Goal: Information Seeking & Learning: Compare options

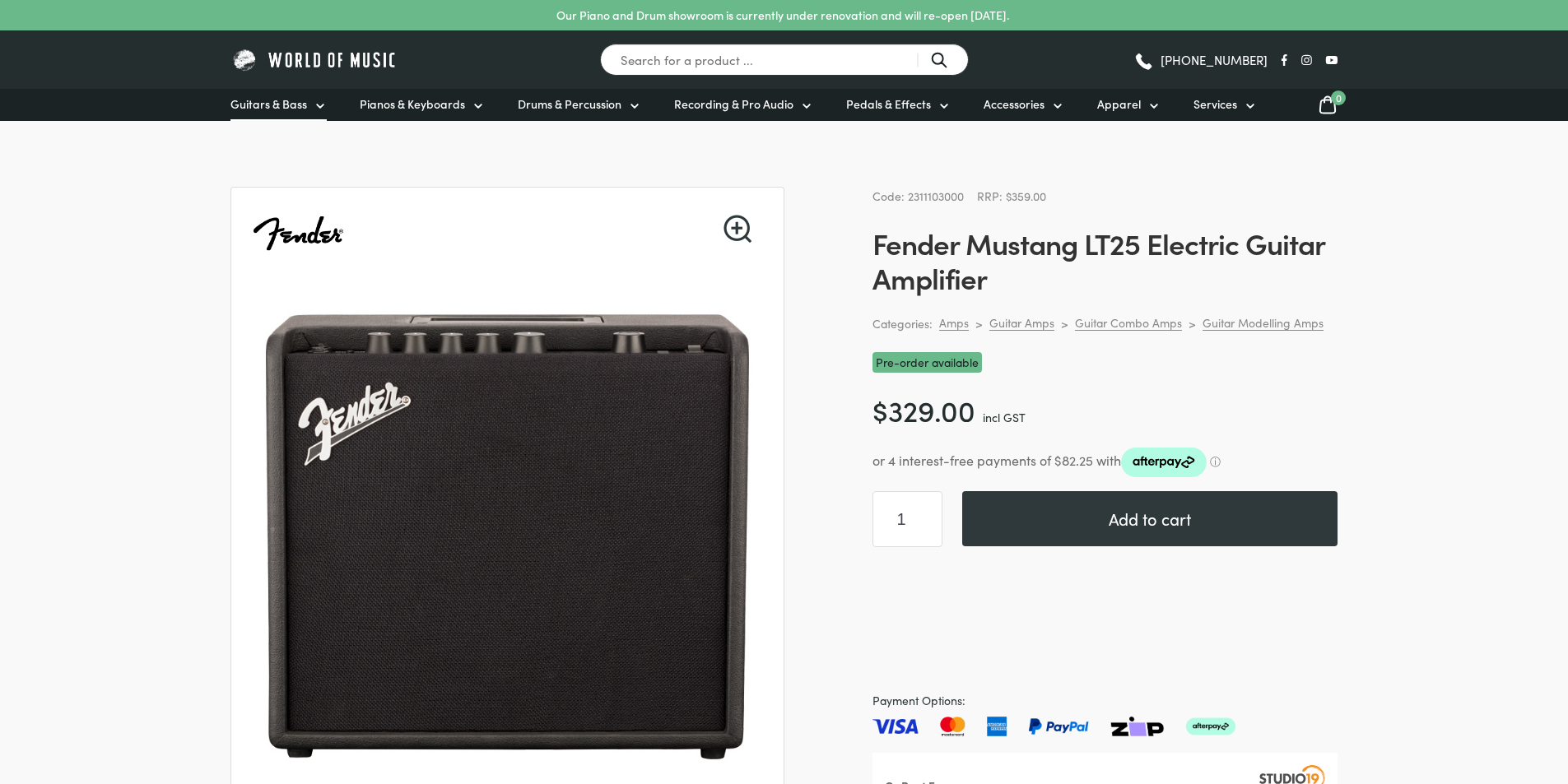
click at [296, 92] on link "Guitars & Bass" at bounding box center [278, 105] width 96 height 32
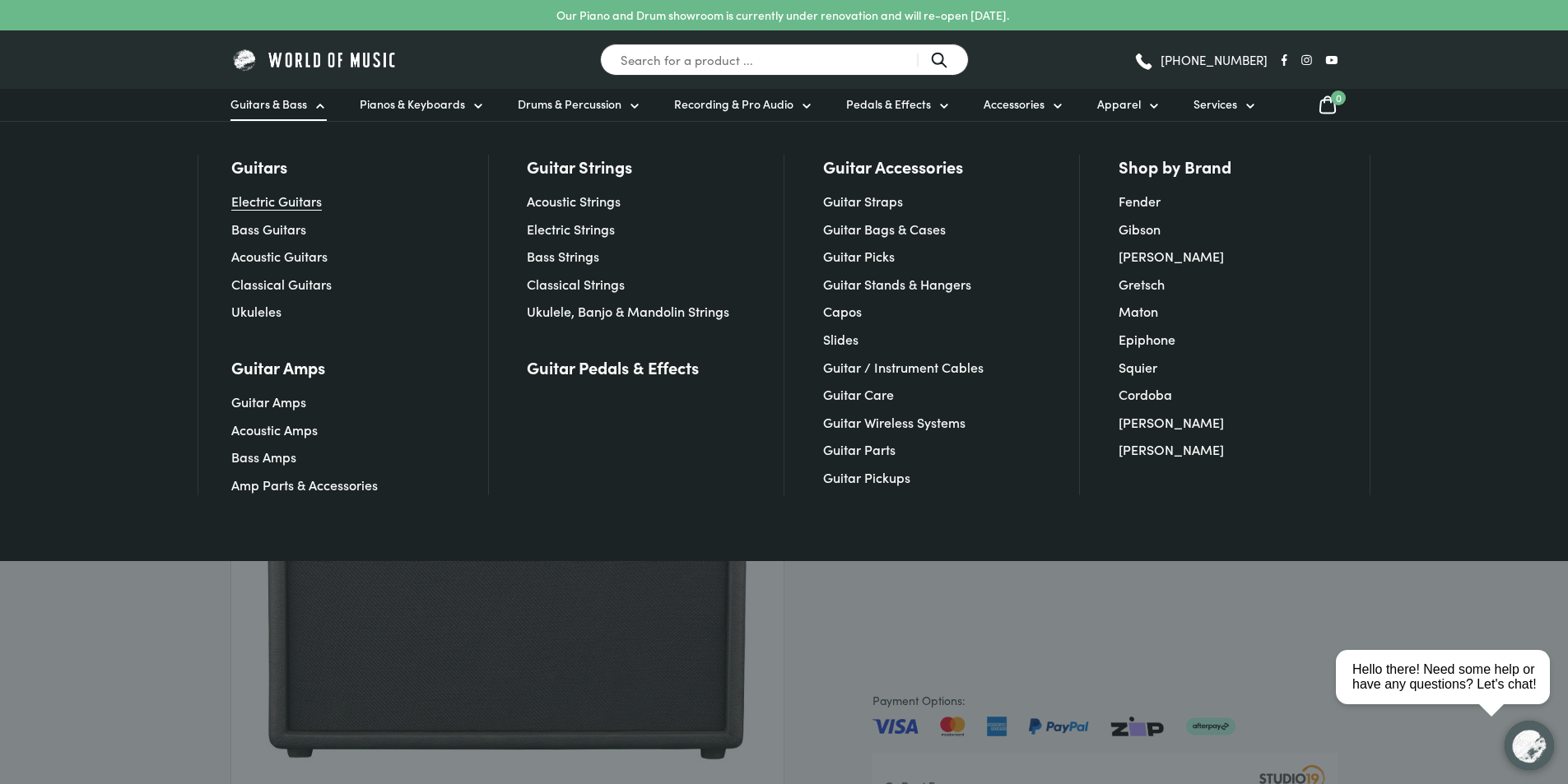
click at [306, 198] on link "Electric Guitars" at bounding box center [276, 201] width 90 height 18
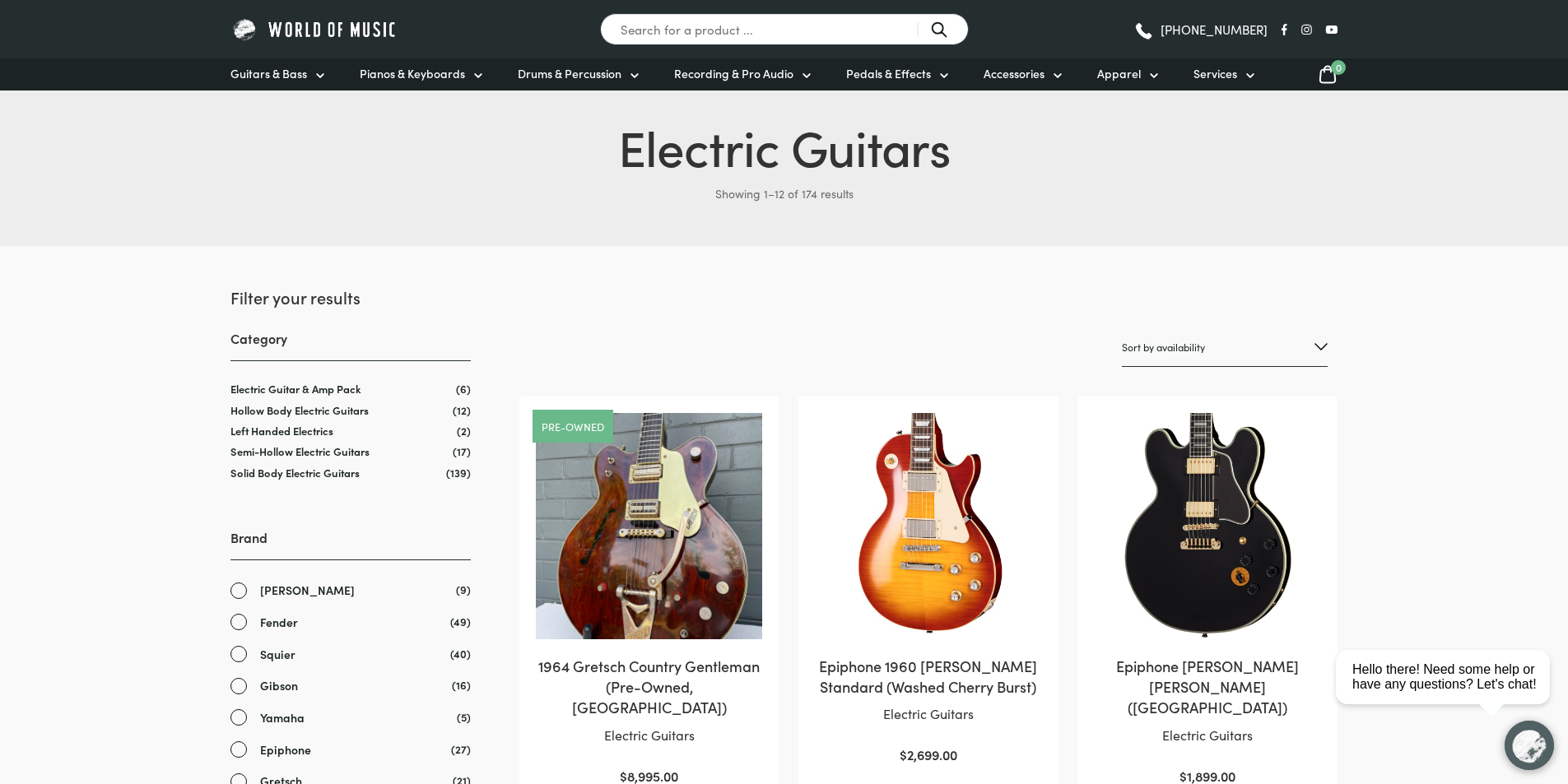
scroll to position [330, 0]
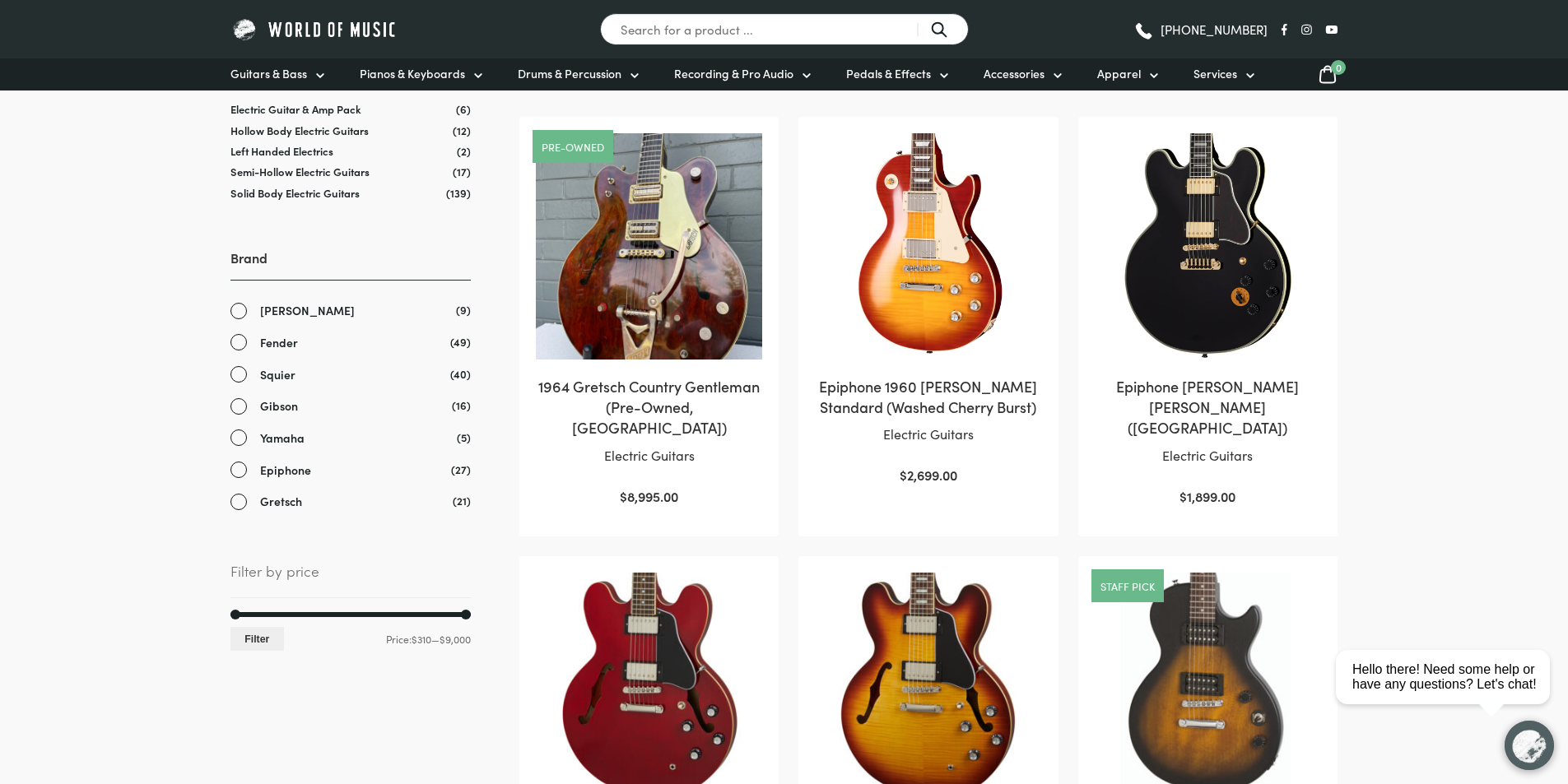
click at [234, 471] on link "Epiphone" at bounding box center [350, 470] width 241 height 19
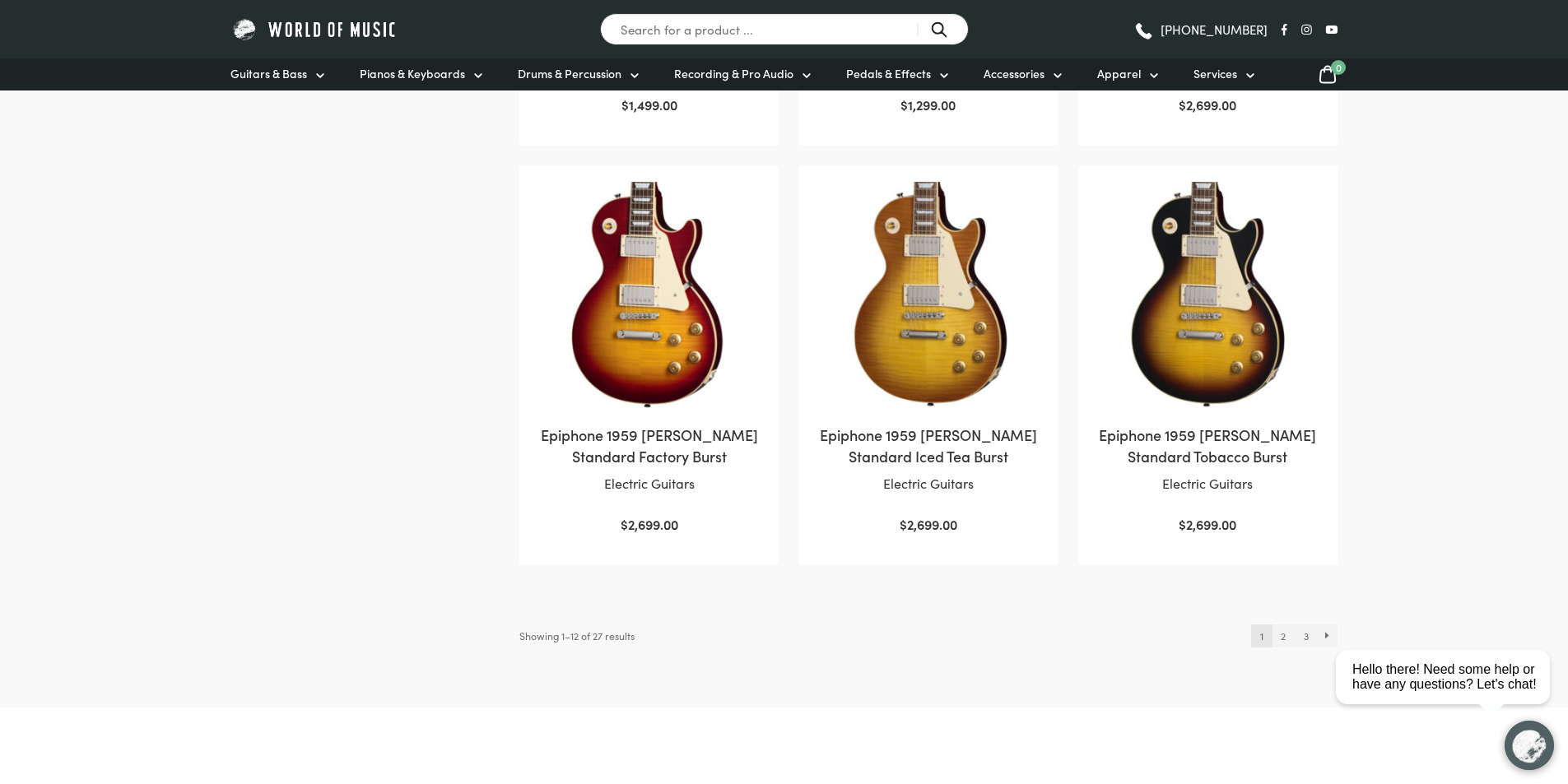
scroll to position [1893, 0]
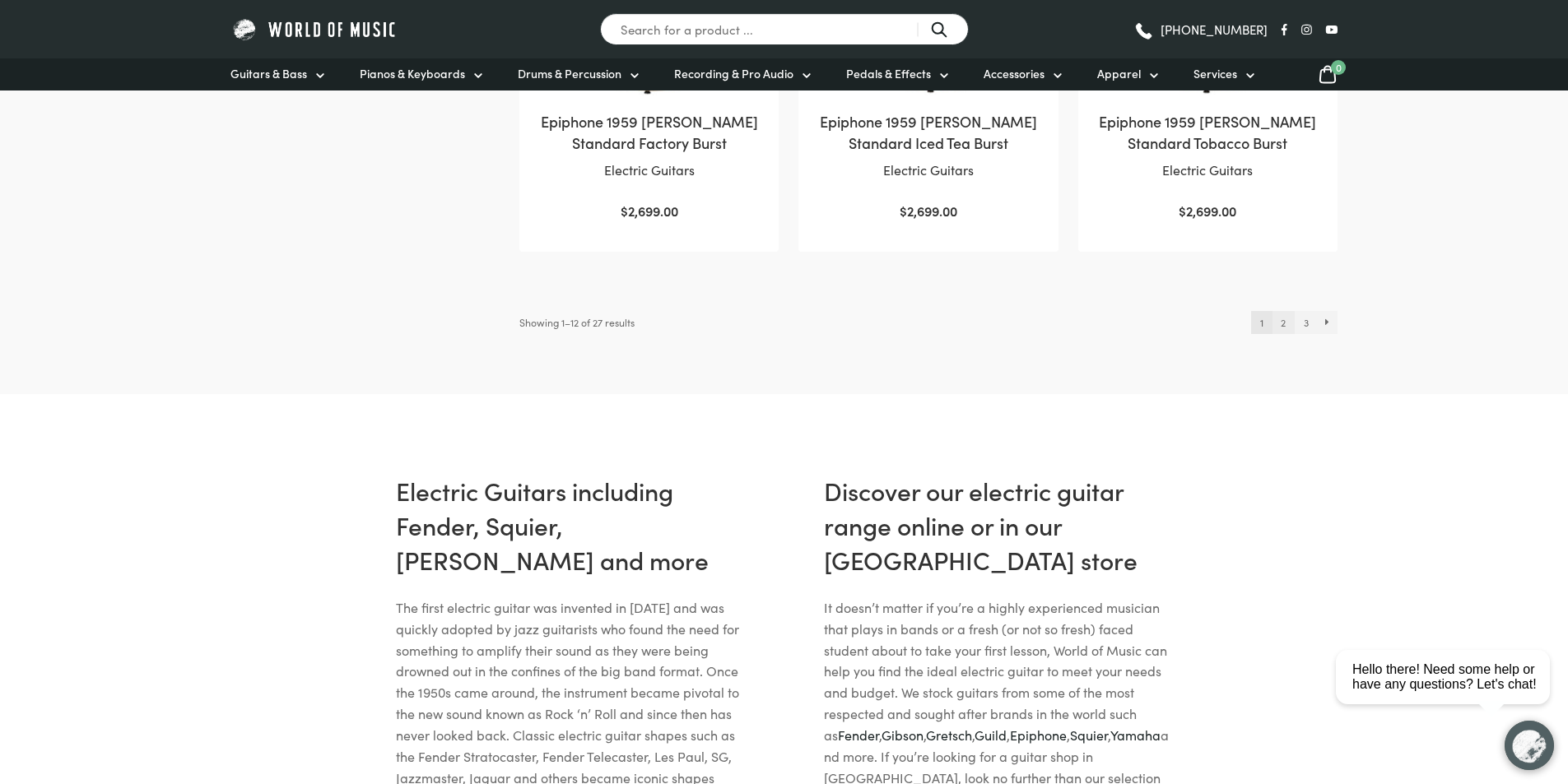
click at [1283, 311] on link "2" at bounding box center [1283, 322] width 22 height 23
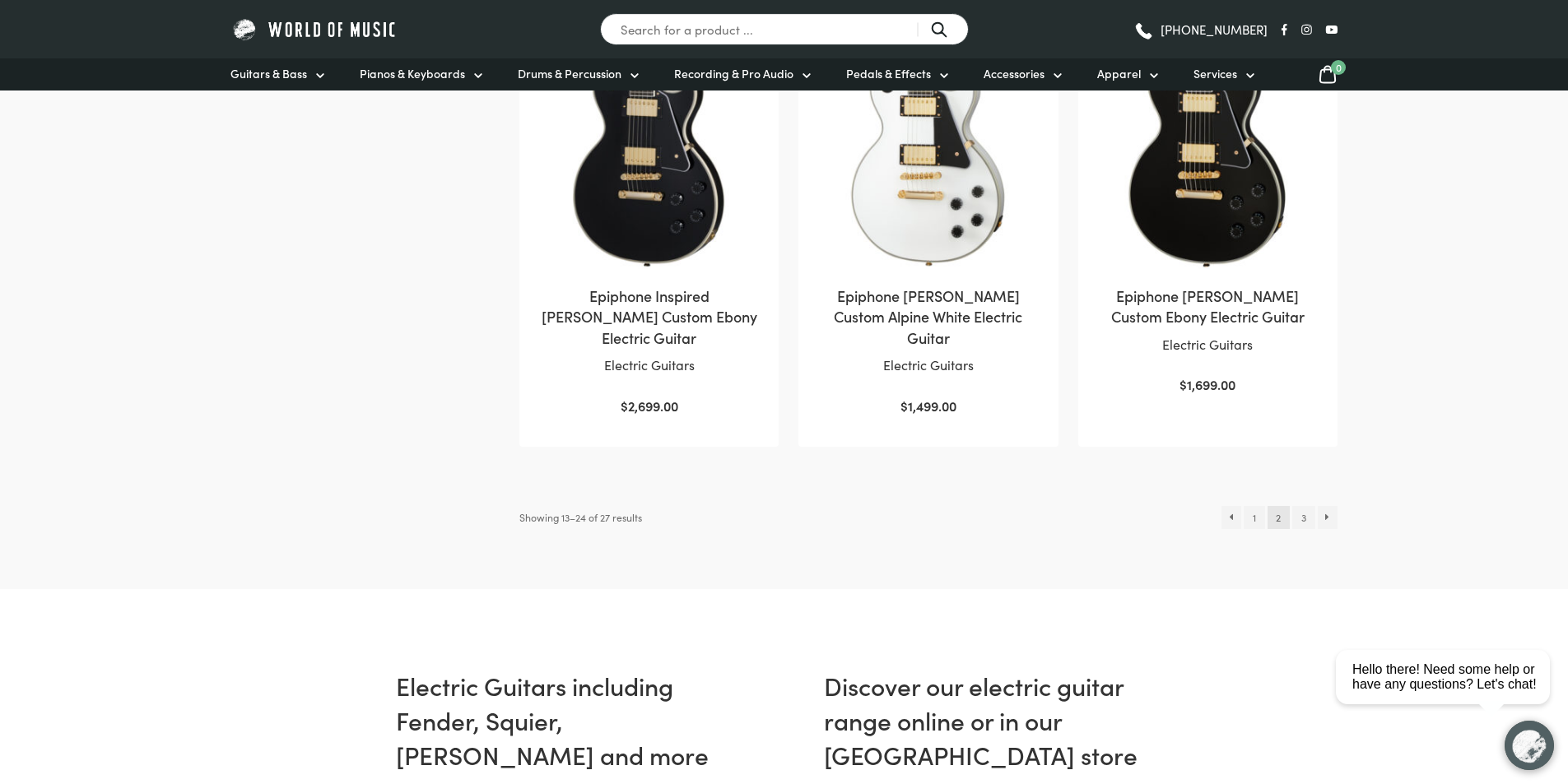
scroll to position [1728, 0]
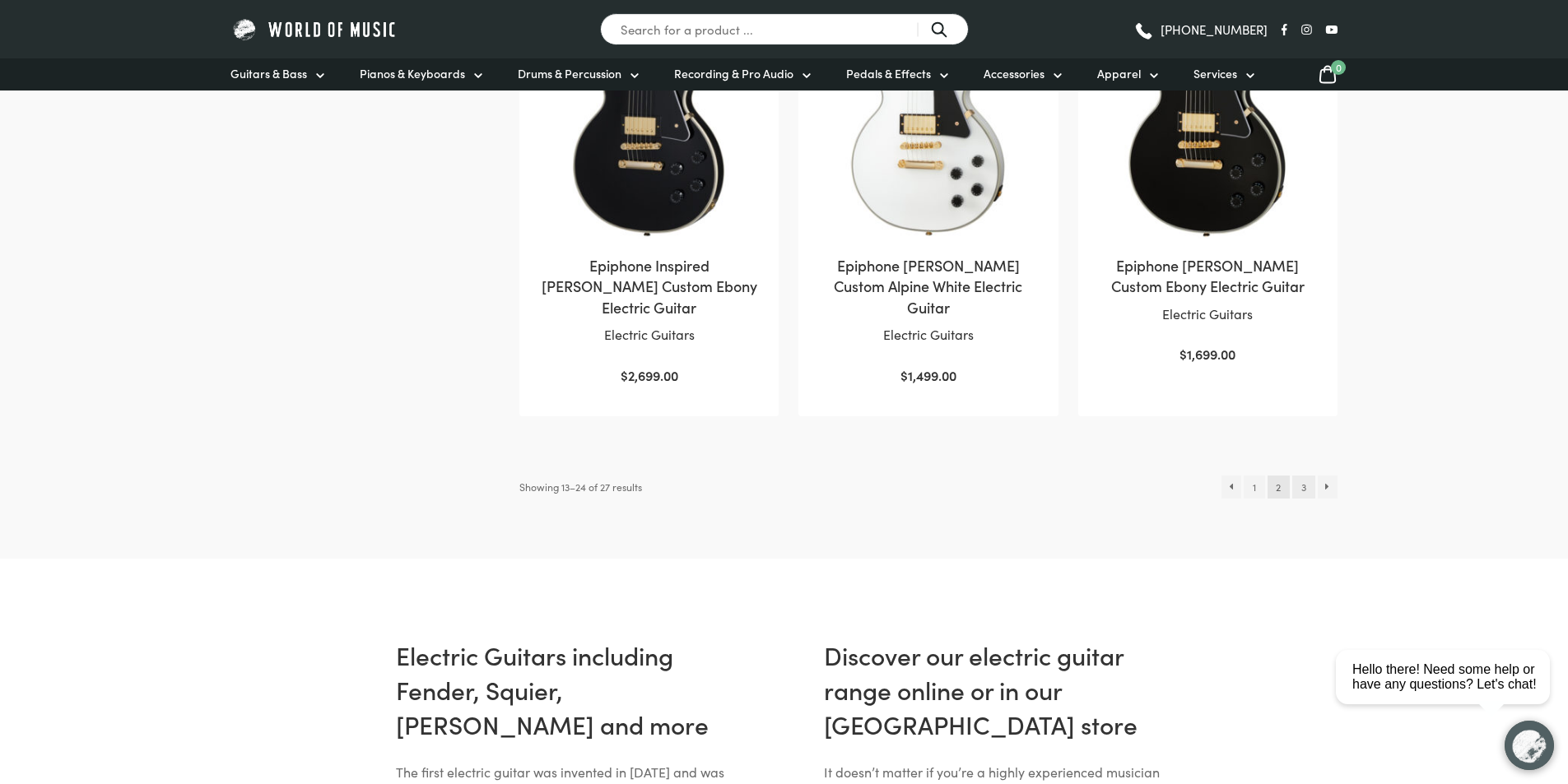
click at [1299, 476] on link "3" at bounding box center [1303, 487] width 22 height 23
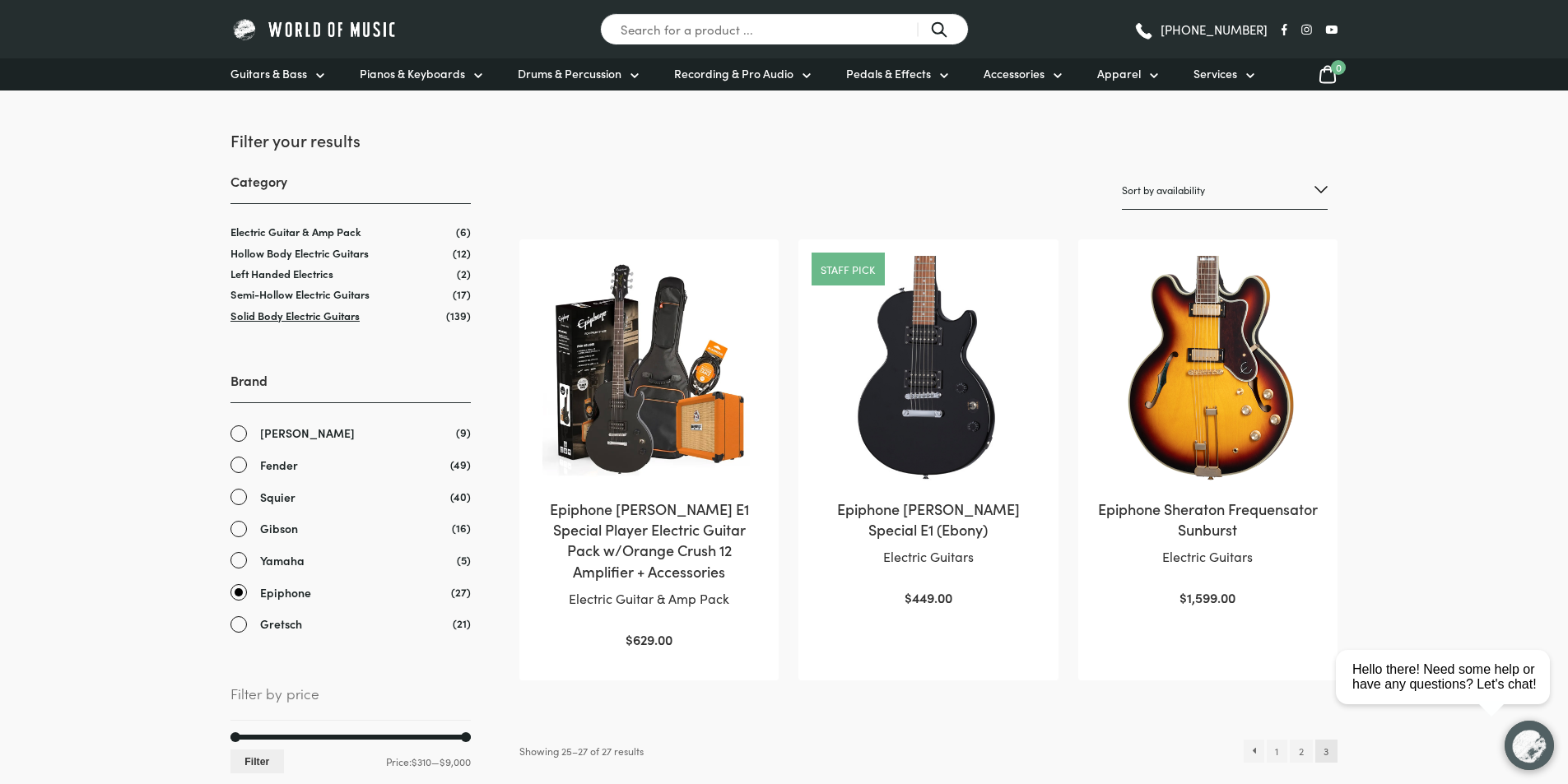
scroll to position [330, 0]
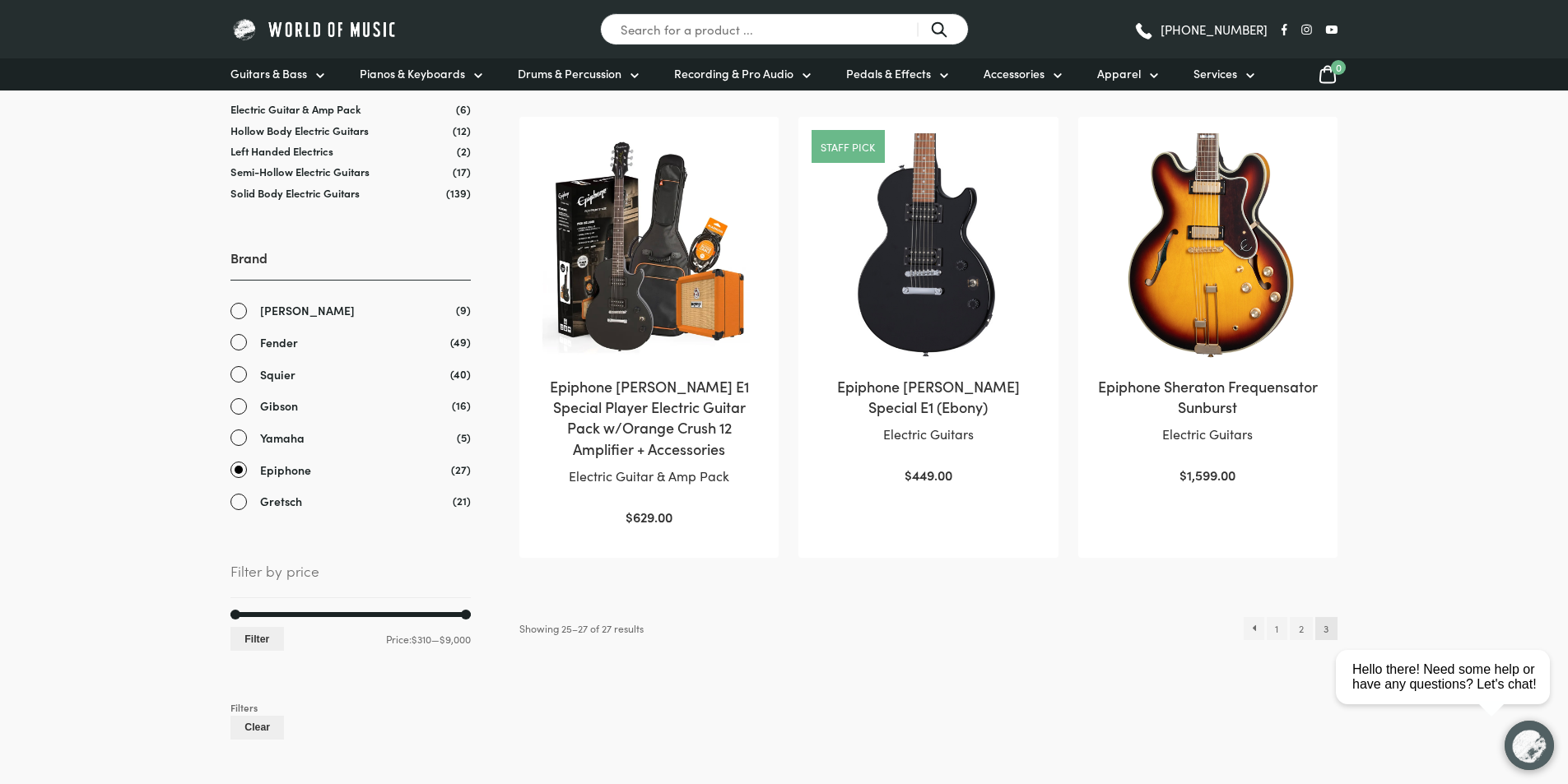
click at [239, 466] on link "Epiphone" at bounding box center [350, 470] width 241 height 19
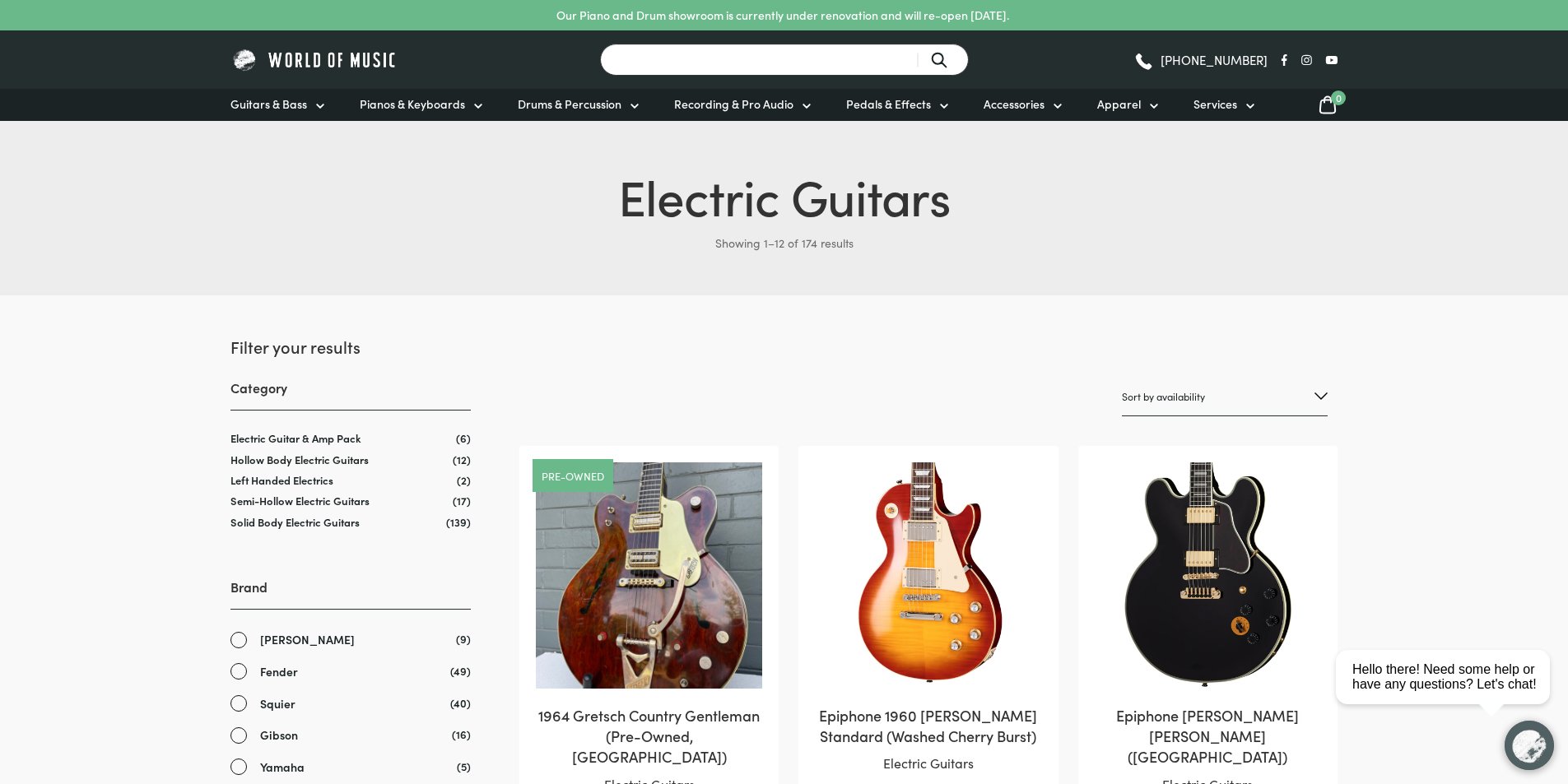
click at [681, 52] on input "Search for a product ..." at bounding box center [784, 59] width 369 height 32
paste input "differencve between ESP LTD EX-201 and 200, mainlyu looks like the harbridgers"
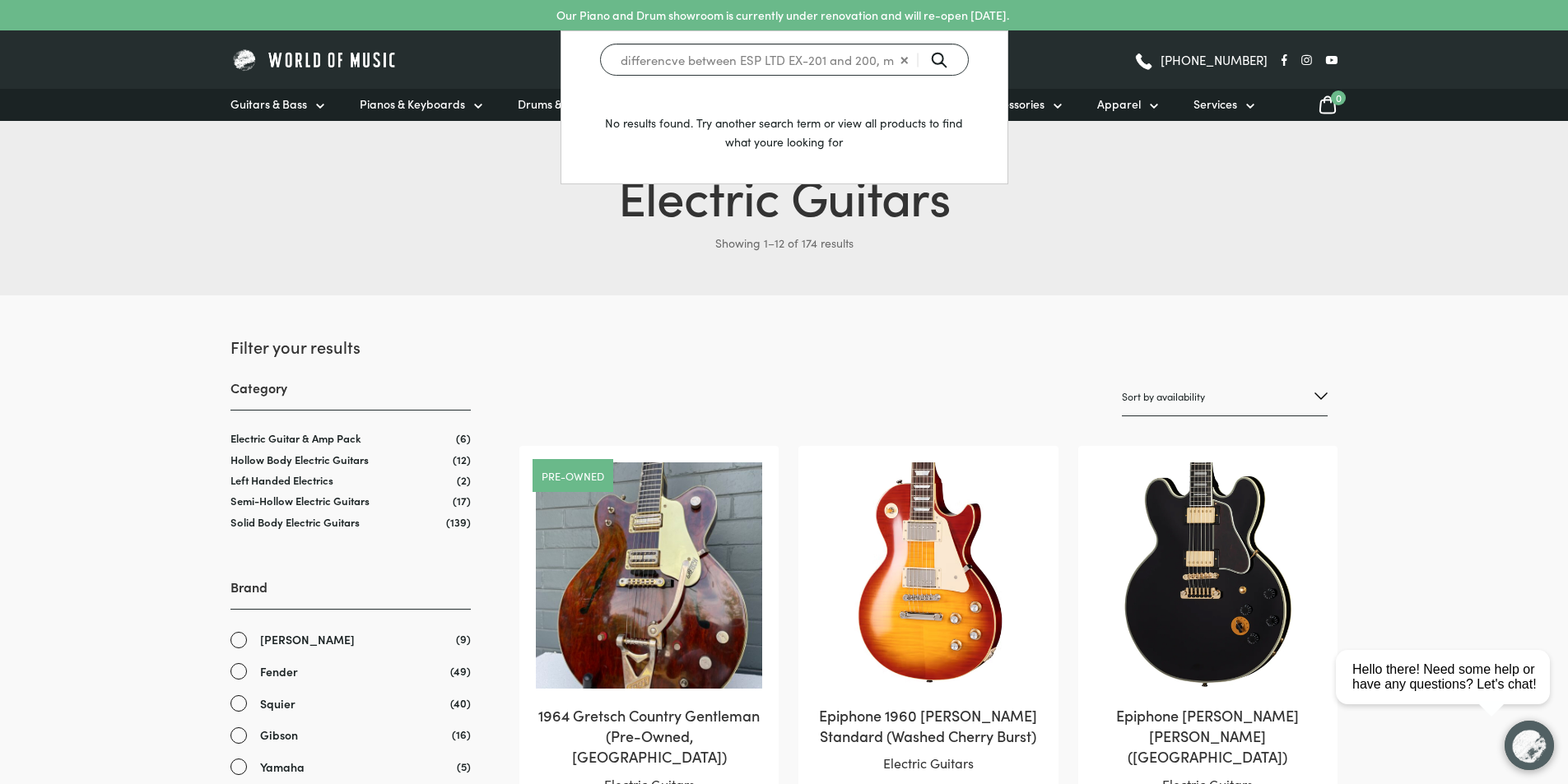
drag, startPoint x: 902, startPoint y: 65, endPoint x: 825, endPoint y: 60, distance: 77.2
click at [825, 60] on input "differencve between ESP LTD EX-201 and 200, mainlyu looks like the harbridgers" at bounding box center [784, 59] width 369 height 32
drag, startPoint x: 736, startPoint y: 61, endPoint x: 205, endPoint y: 106, distance: 532.9
click at [203, 112] on header "Search for a product ... differencve between ESP LTD EX-200 No results found. T…" at bounding box center [784, 75] width 1568 height 90
type input "ESP LTD EX-200"
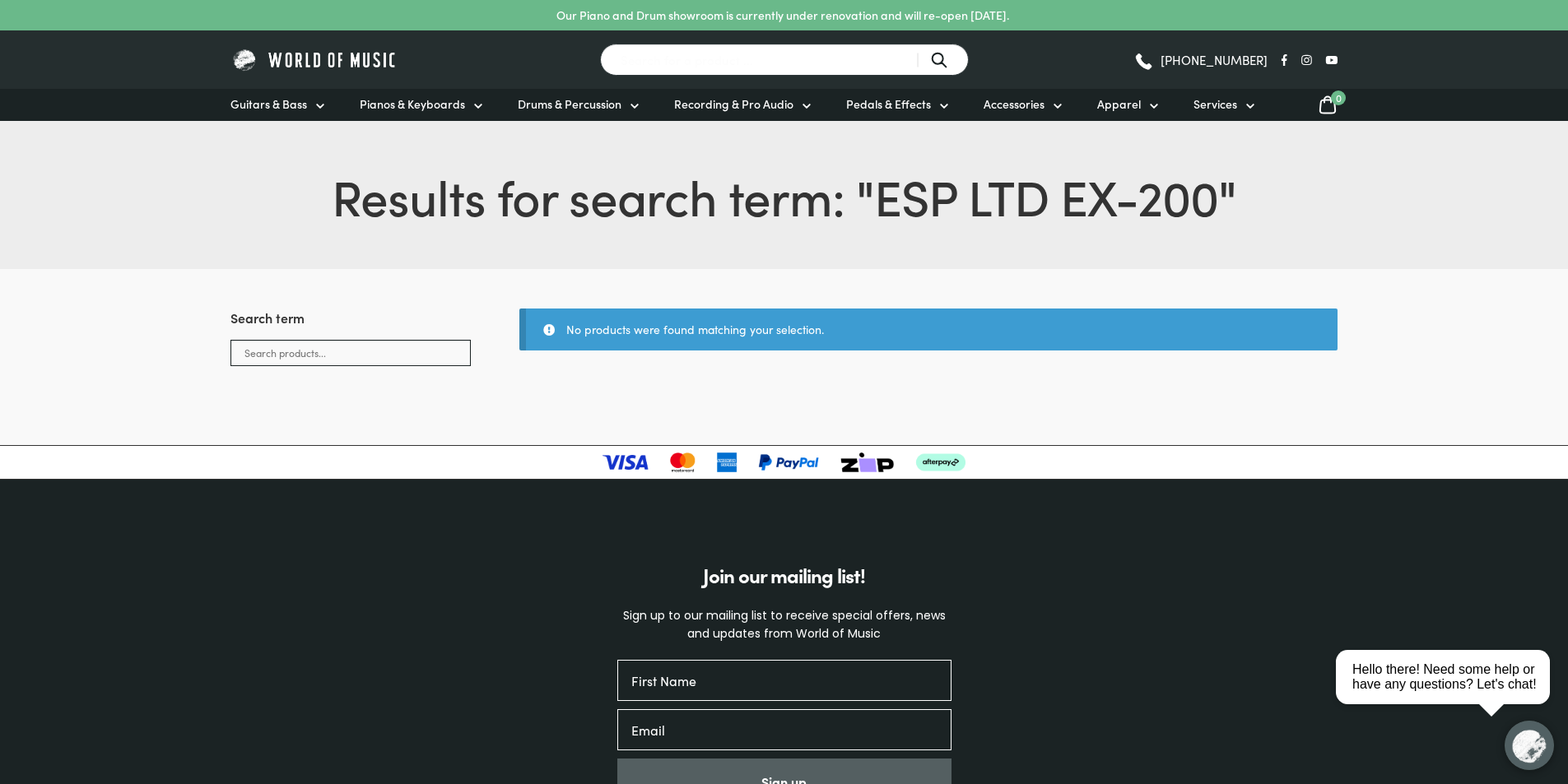
click at [718, 72] on input "Search for a product ..." at bounding box center [784, 59] width 369 height 32
type input "ESP"
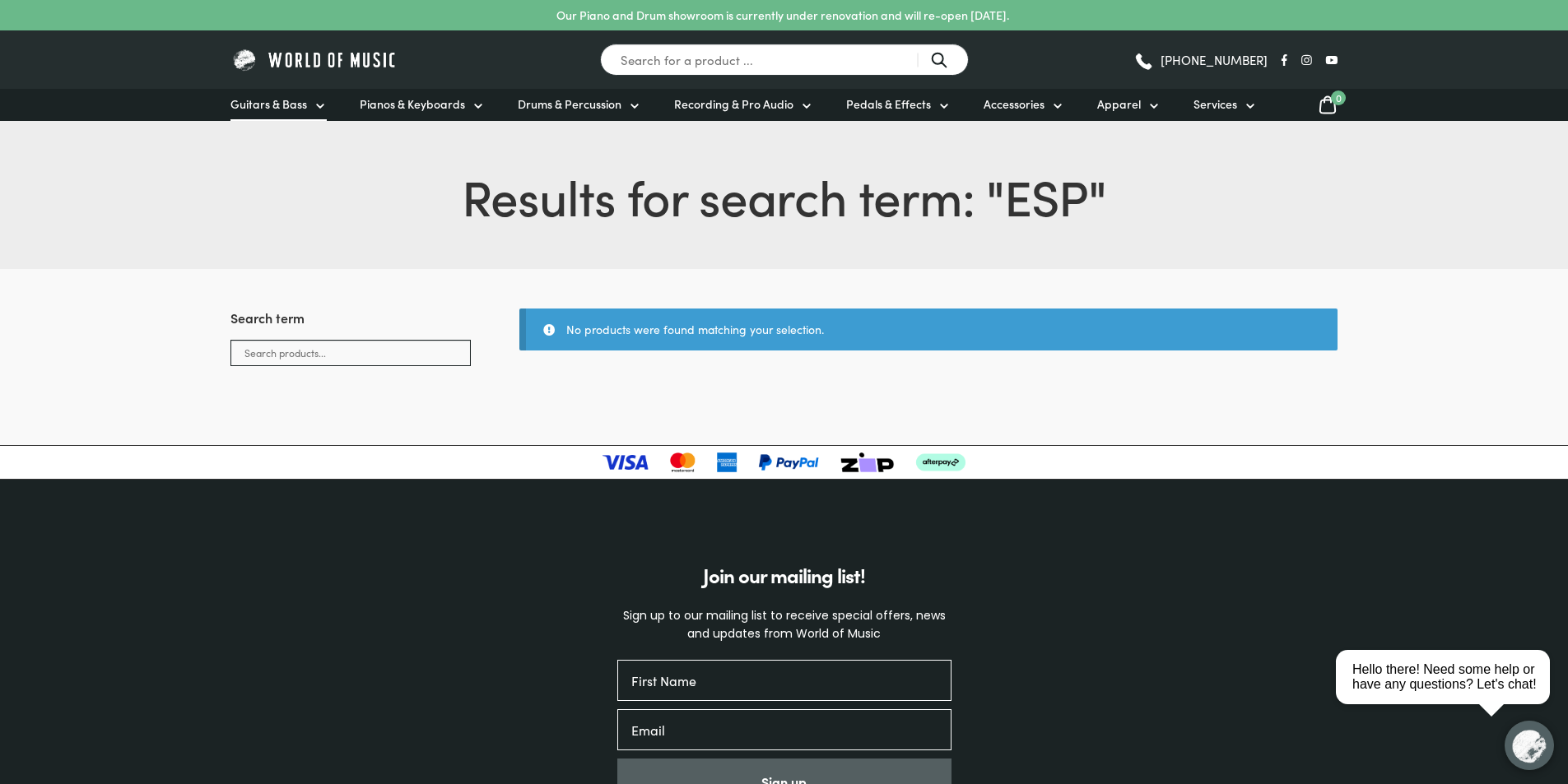
click at [279, 103] on span "Guitars & Bass" at bounding box center [268, 103] width 76 height 17
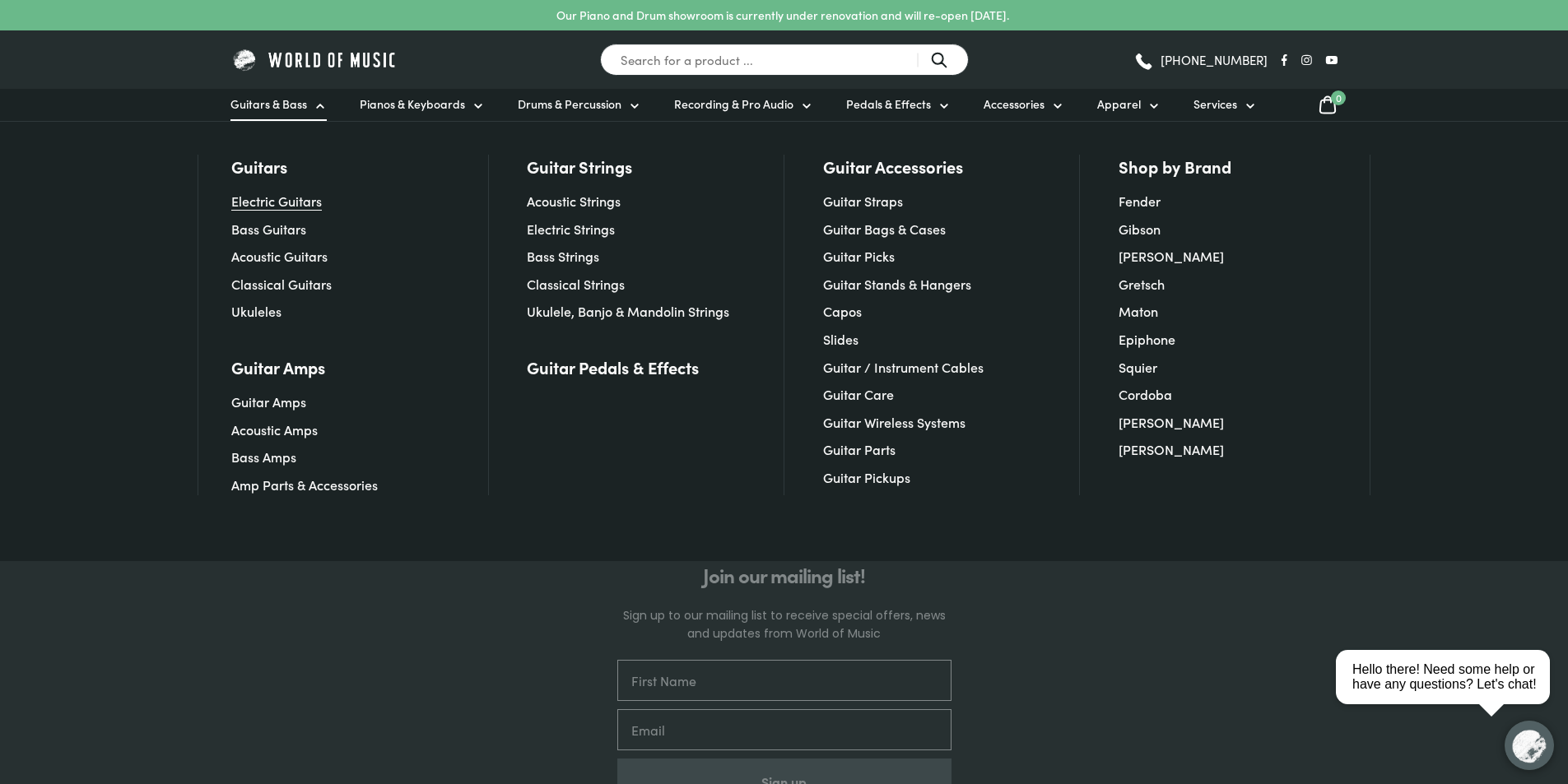
click at [286, 198] on link "Electric Guitars" at bounding box center [276, 201] width 90 height 18
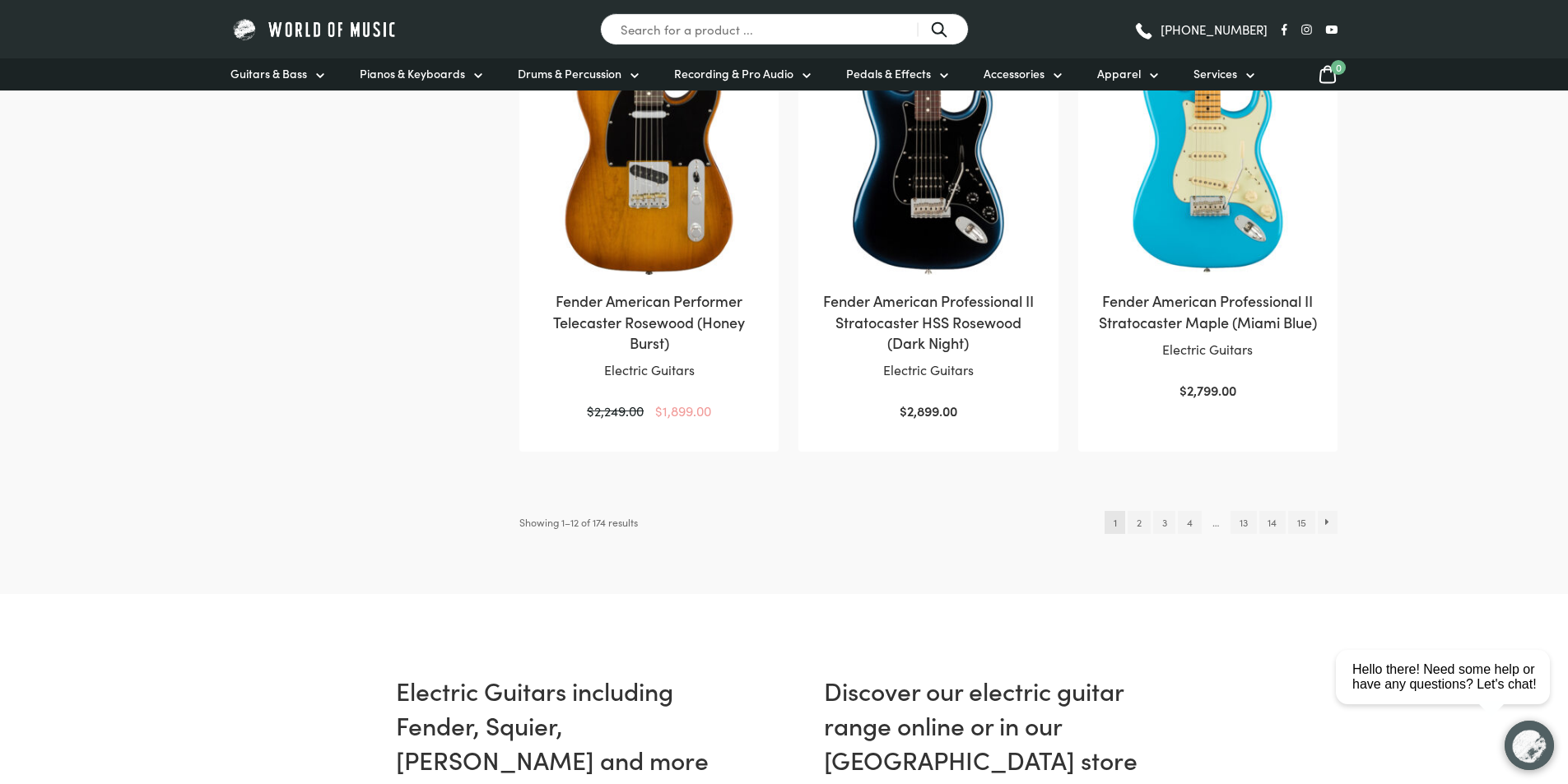
scroll to position [1811, 0]
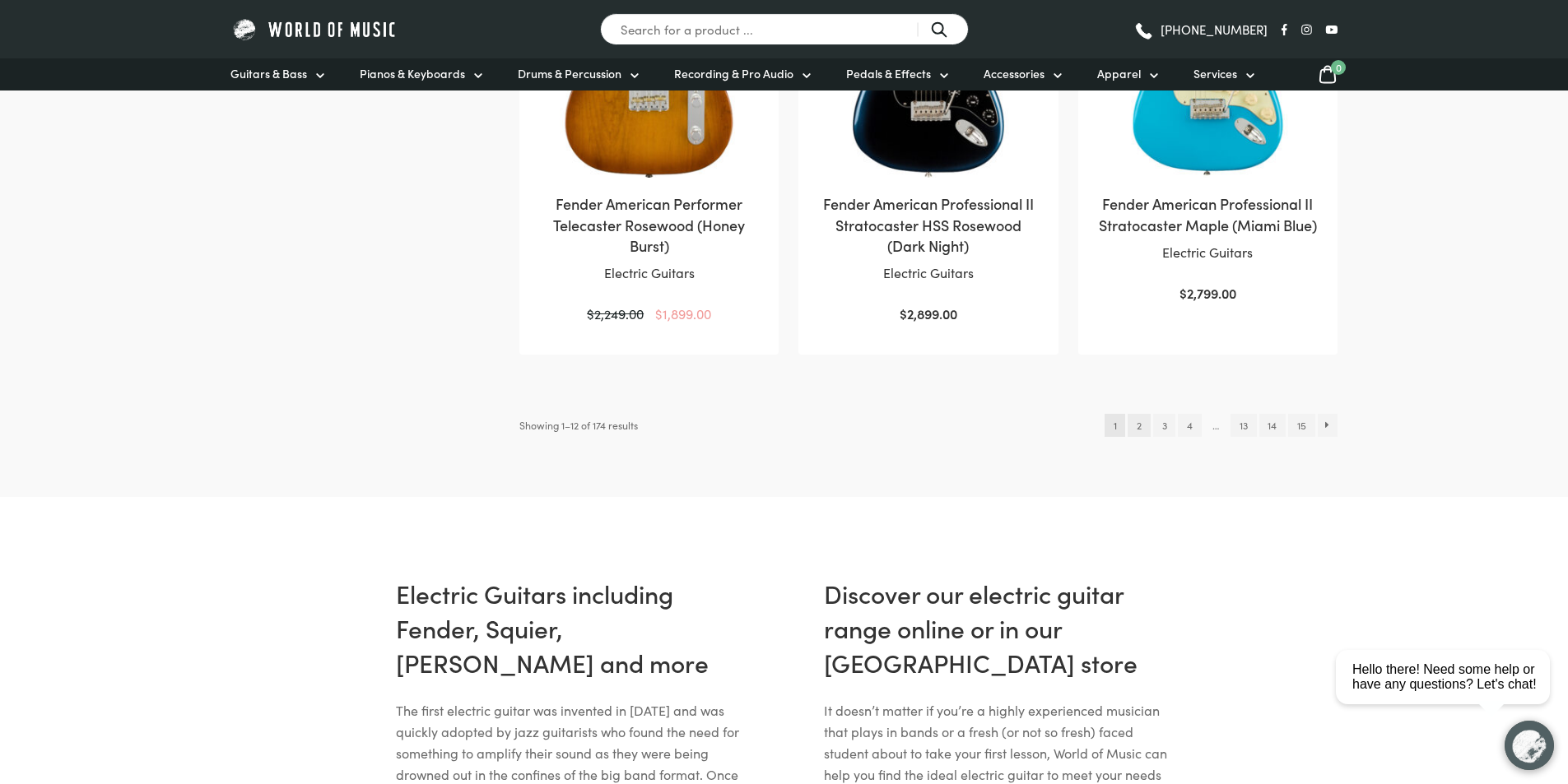
click at [1131, 414] on link "2" at bounding box center [1138, 425] width 22 height 23
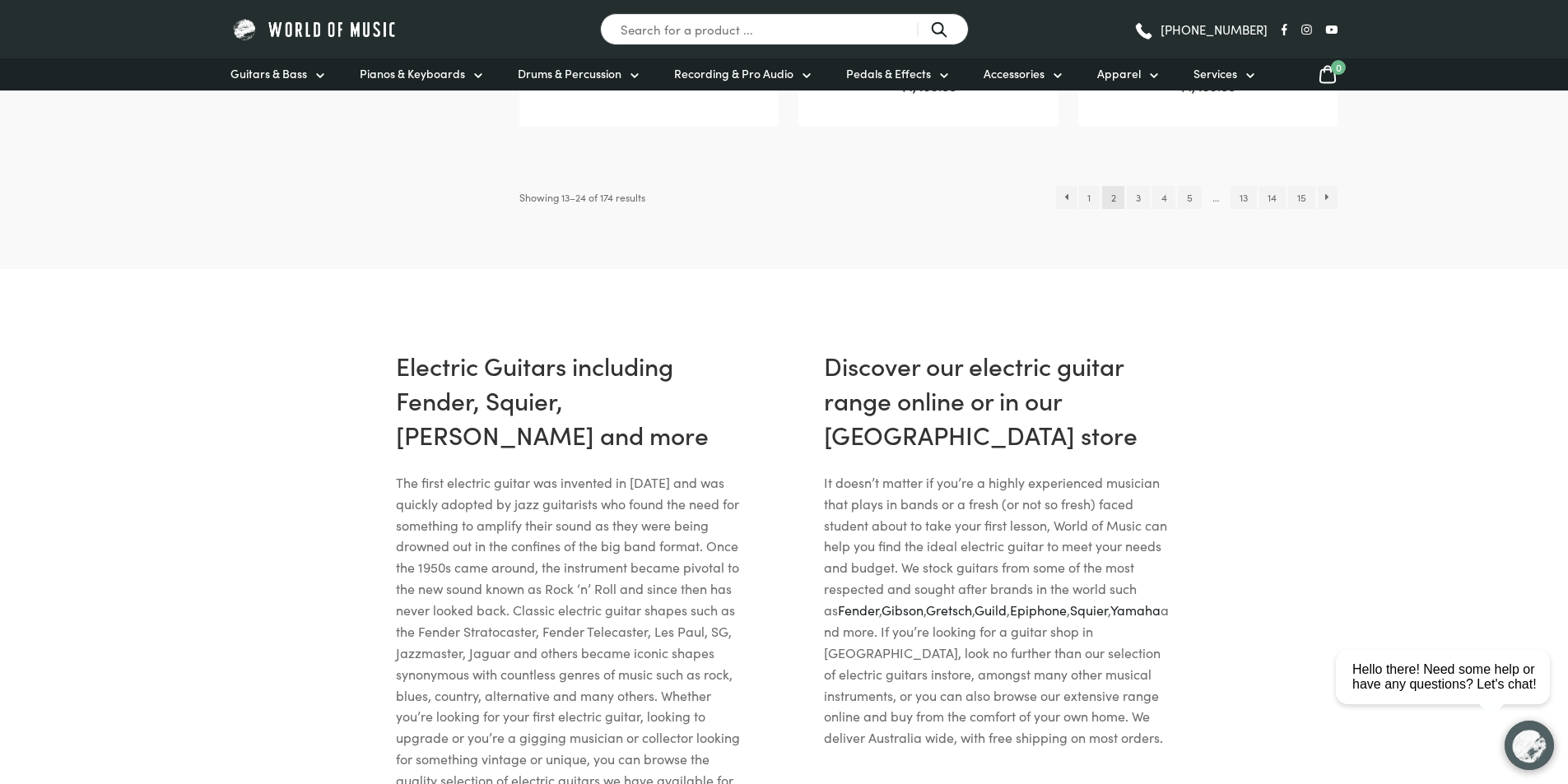
scroll to position [1811, 0]
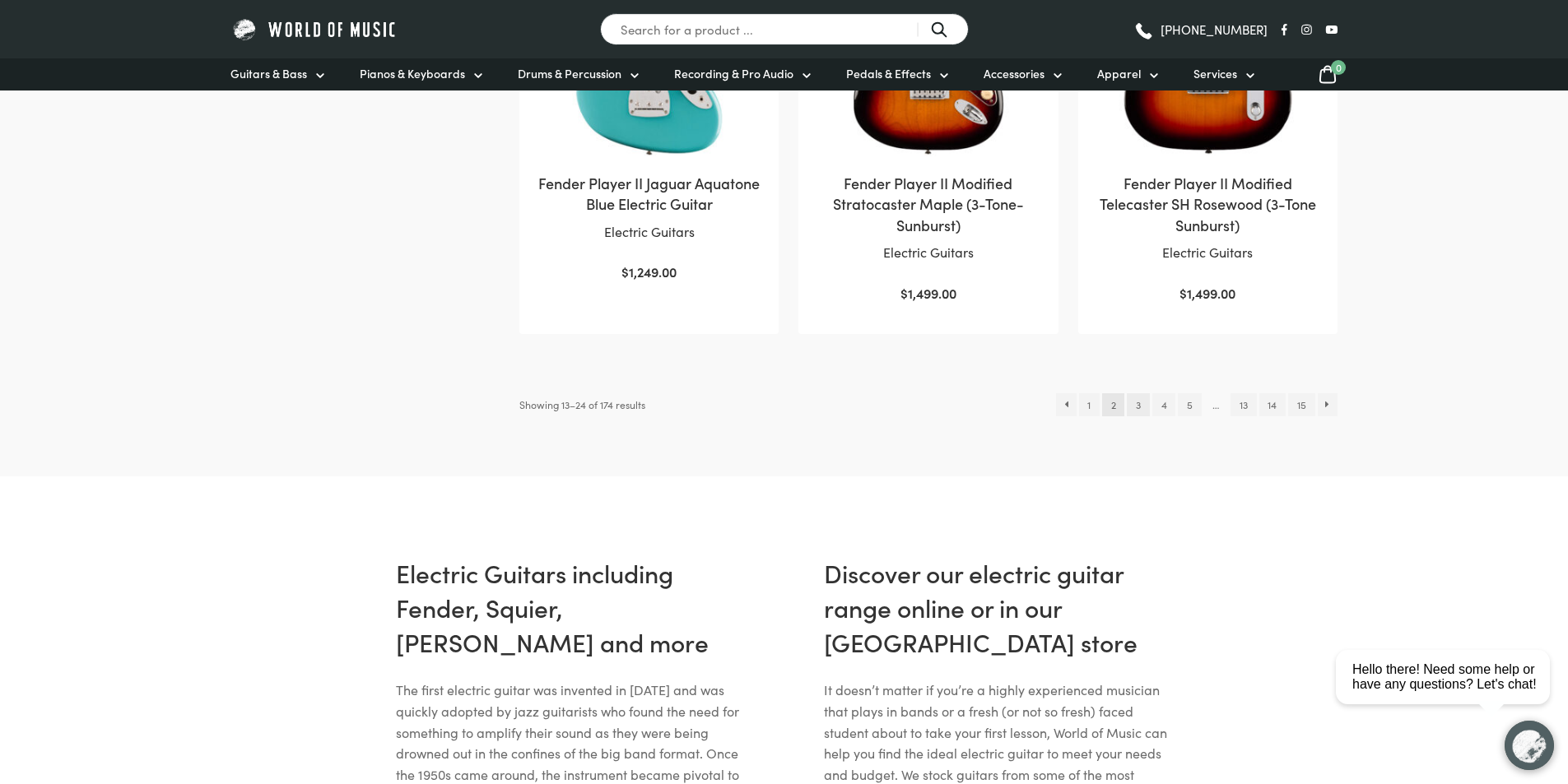
click at [1135, 402] on link "3" at bounding box center [1137, 404] width 22 height 23
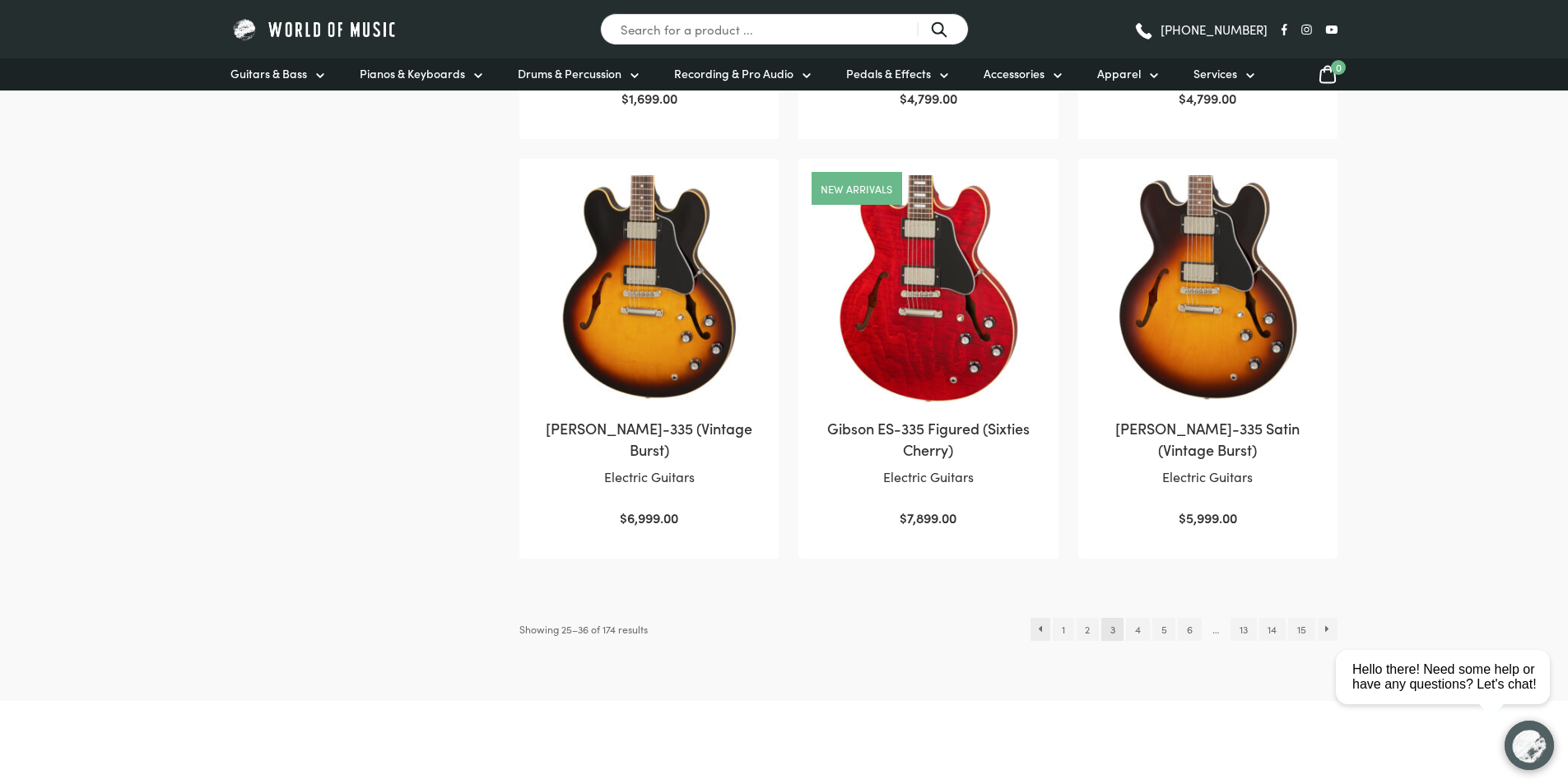
scroll to position [1811, 0]
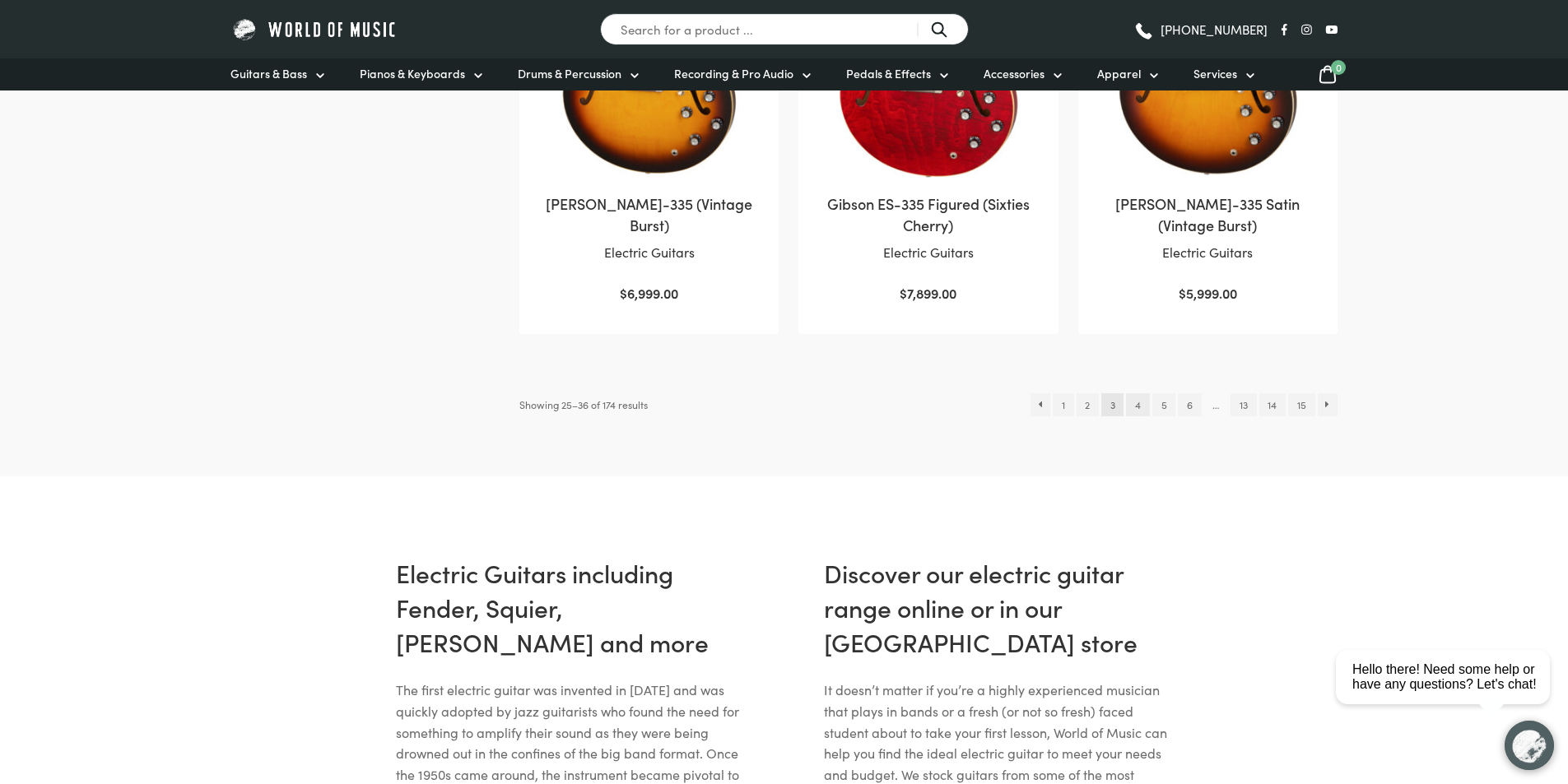
click at [1131, 408] on link "4" at bounding box center [1136, 404] width 23 height 23
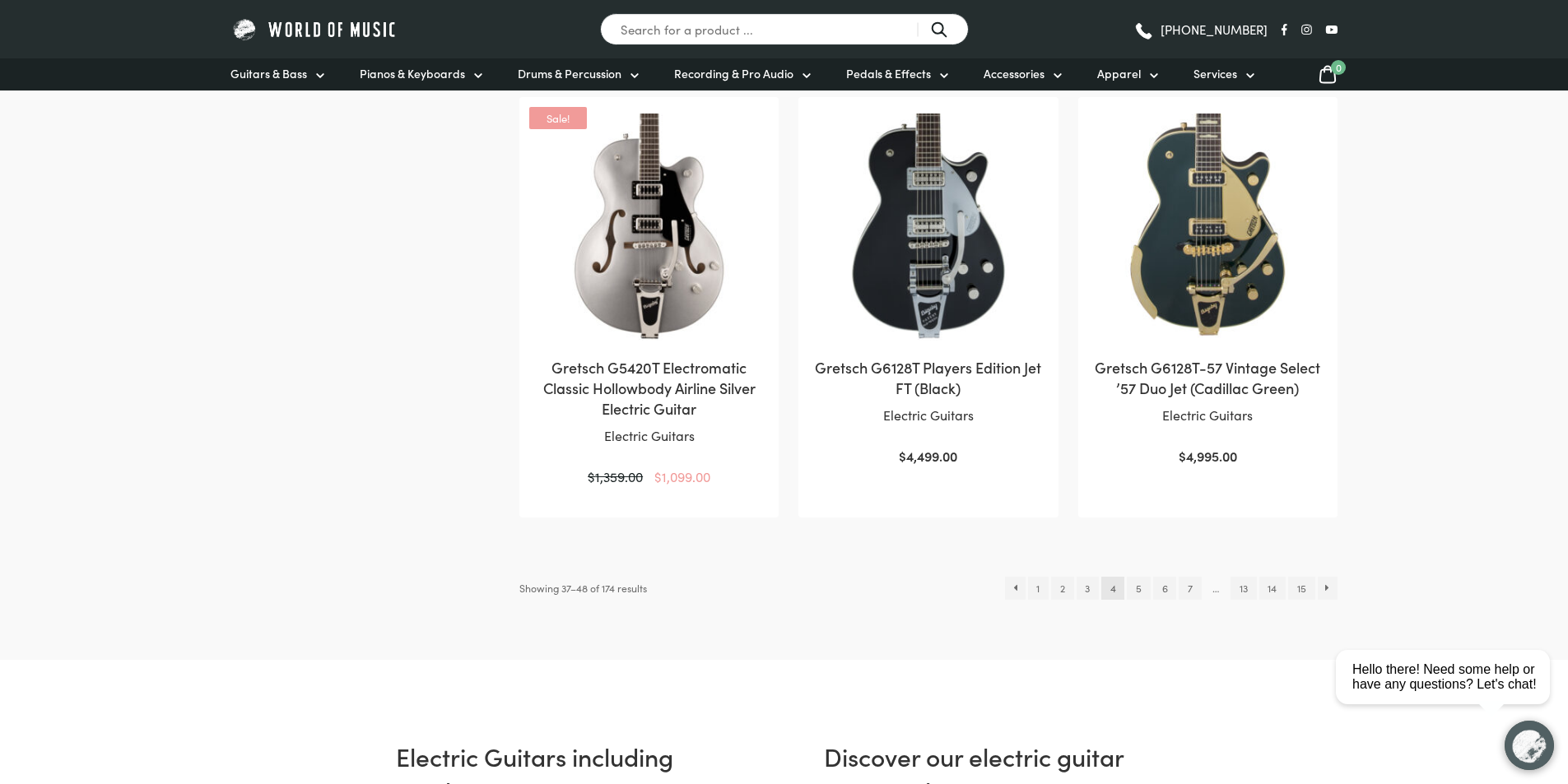
scroll to position [1728, 0]
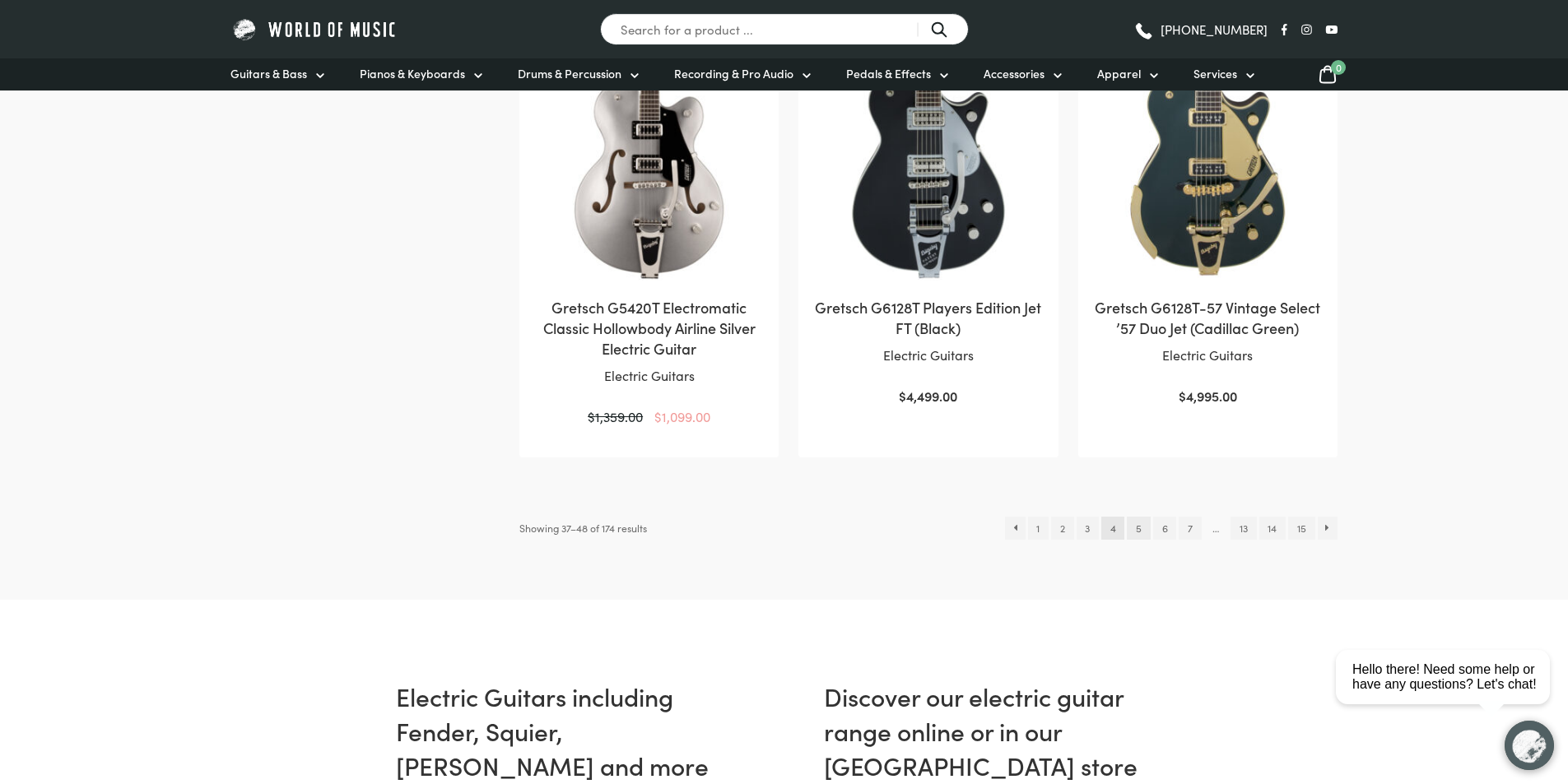
click at [1136, 517] on link "5" at bounding box center [1137, 528] width 23 height 23
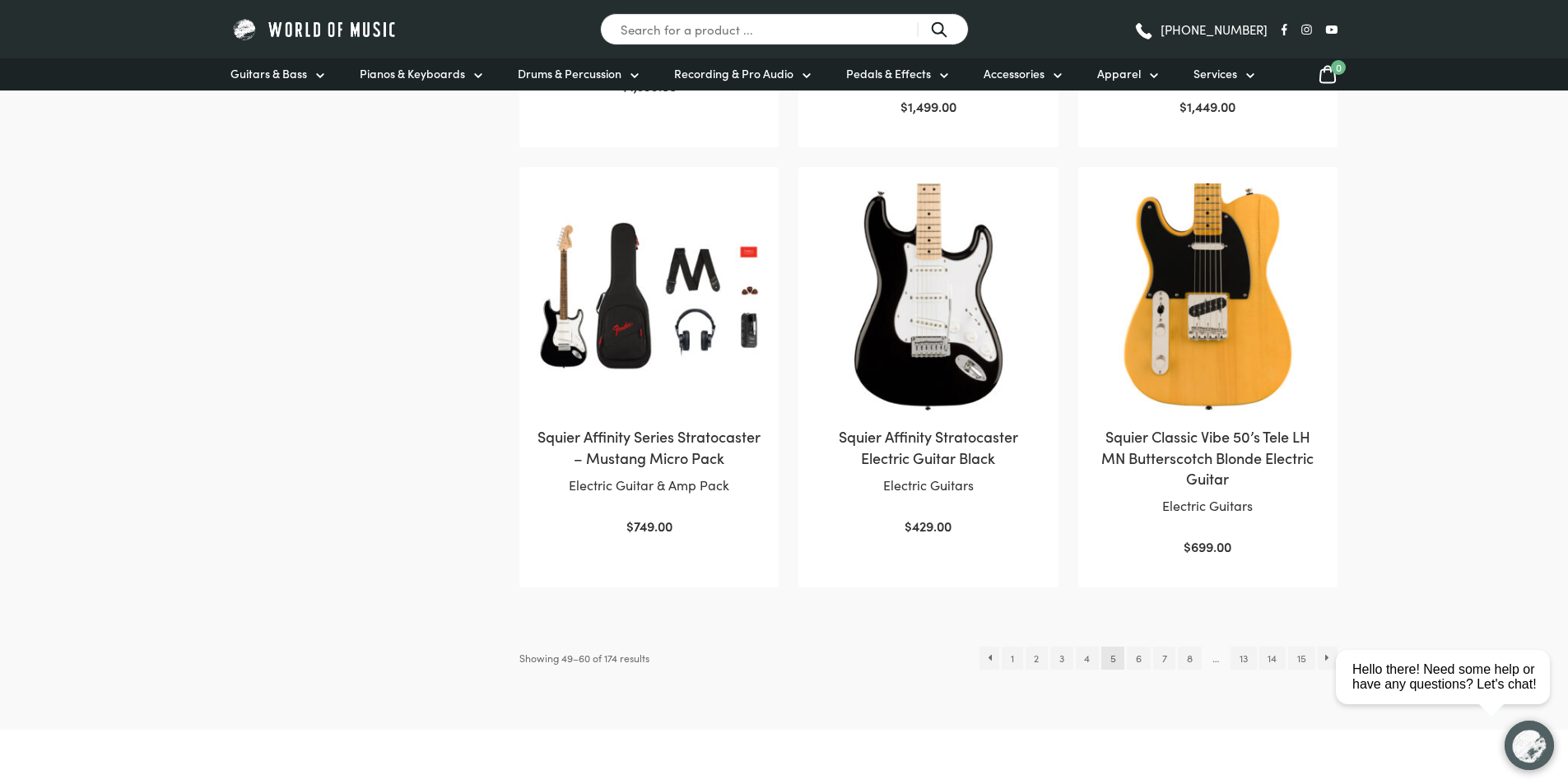
scroll to position [1646, 0]
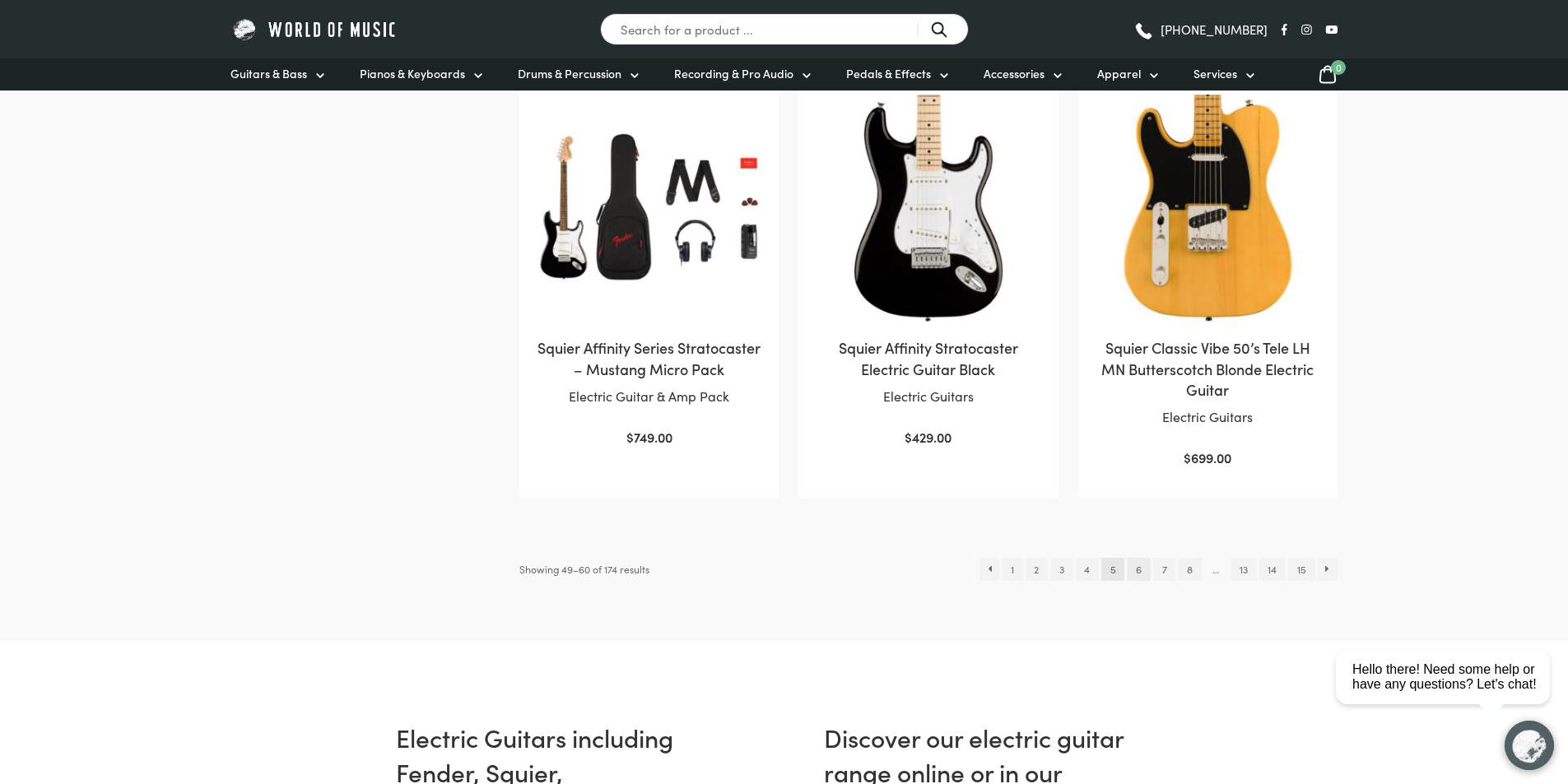
click at [1131, 558] on link "6" at bounding box center [1137, 569] width 23 height 23
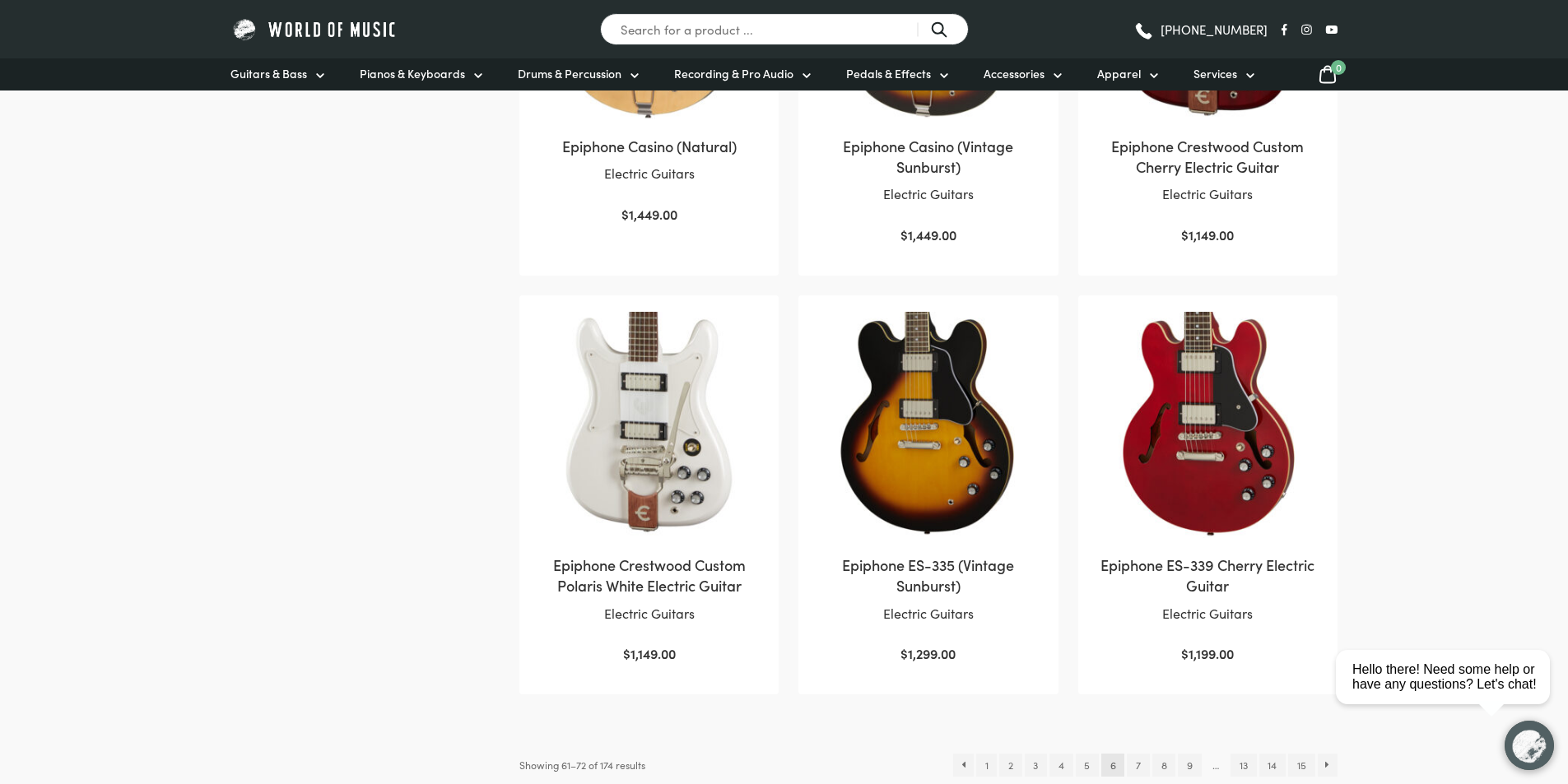
scroll to position [1564, 0]
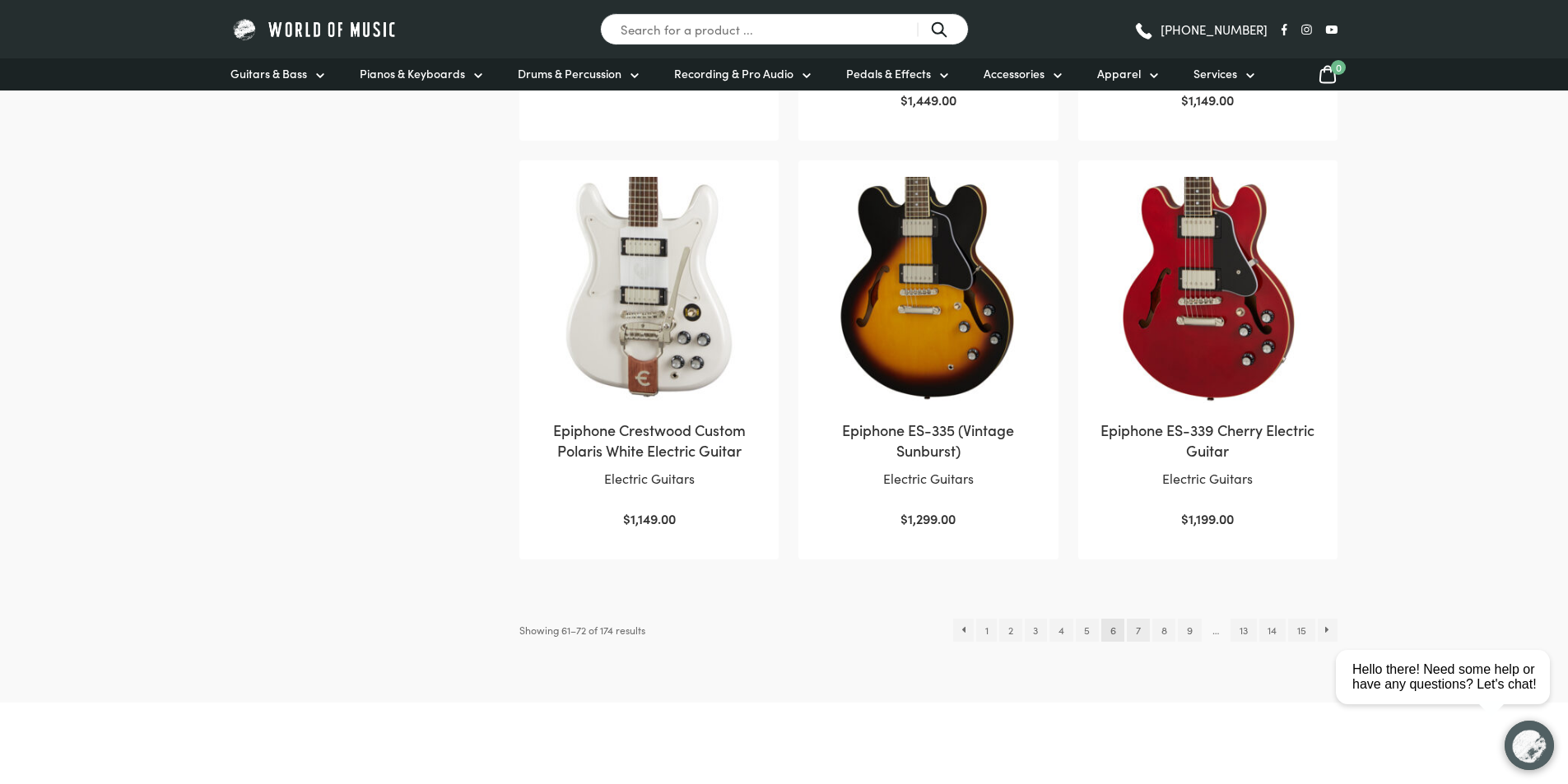
click at [1138, 619] on link "7" at bounding box center [1137, 630] width 22 height 23
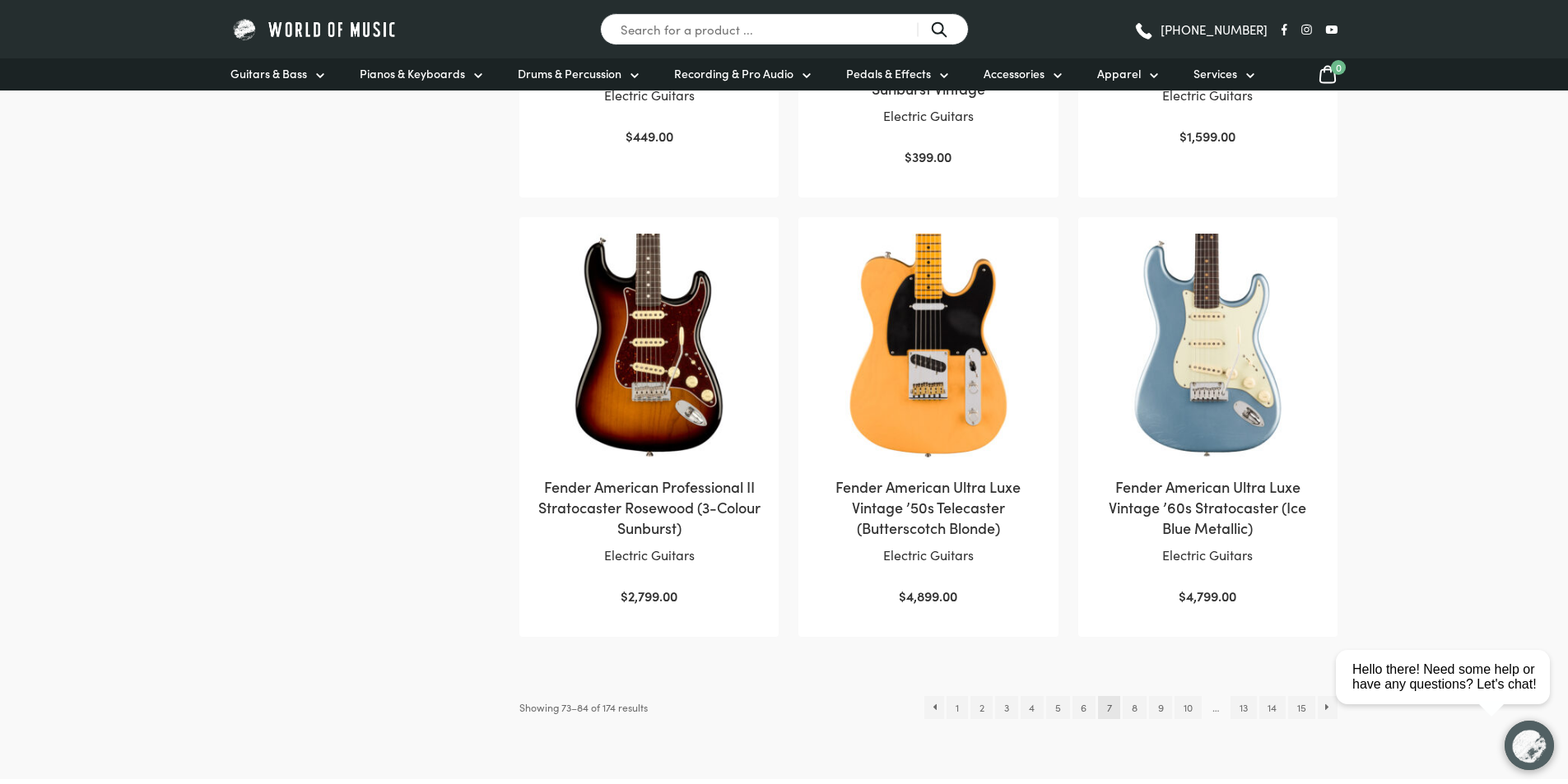
scroll to position [1646, 0]
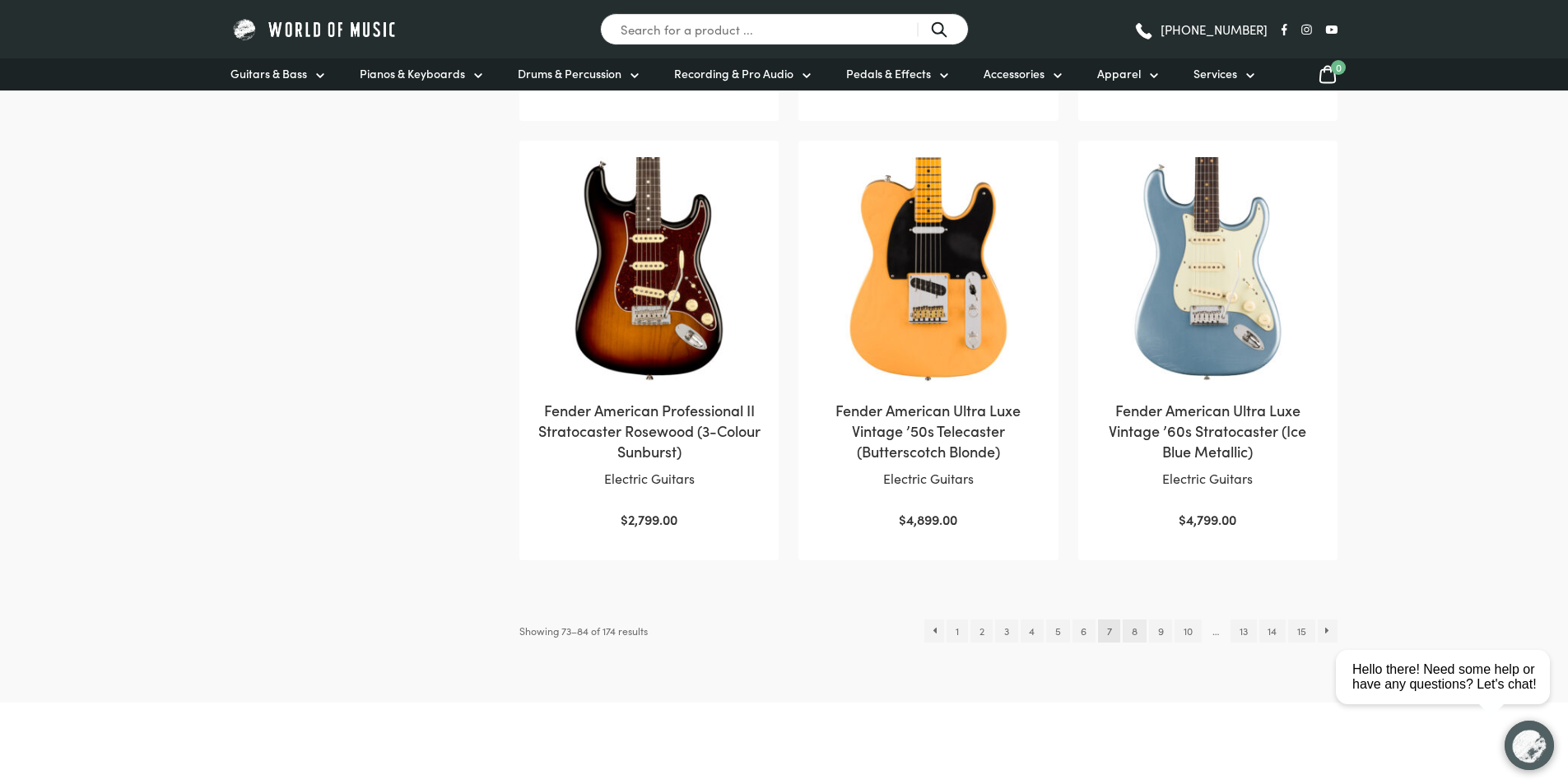
click at [1139, 620] on link "8" at bounding box center [1133, 631] width 23 height 23
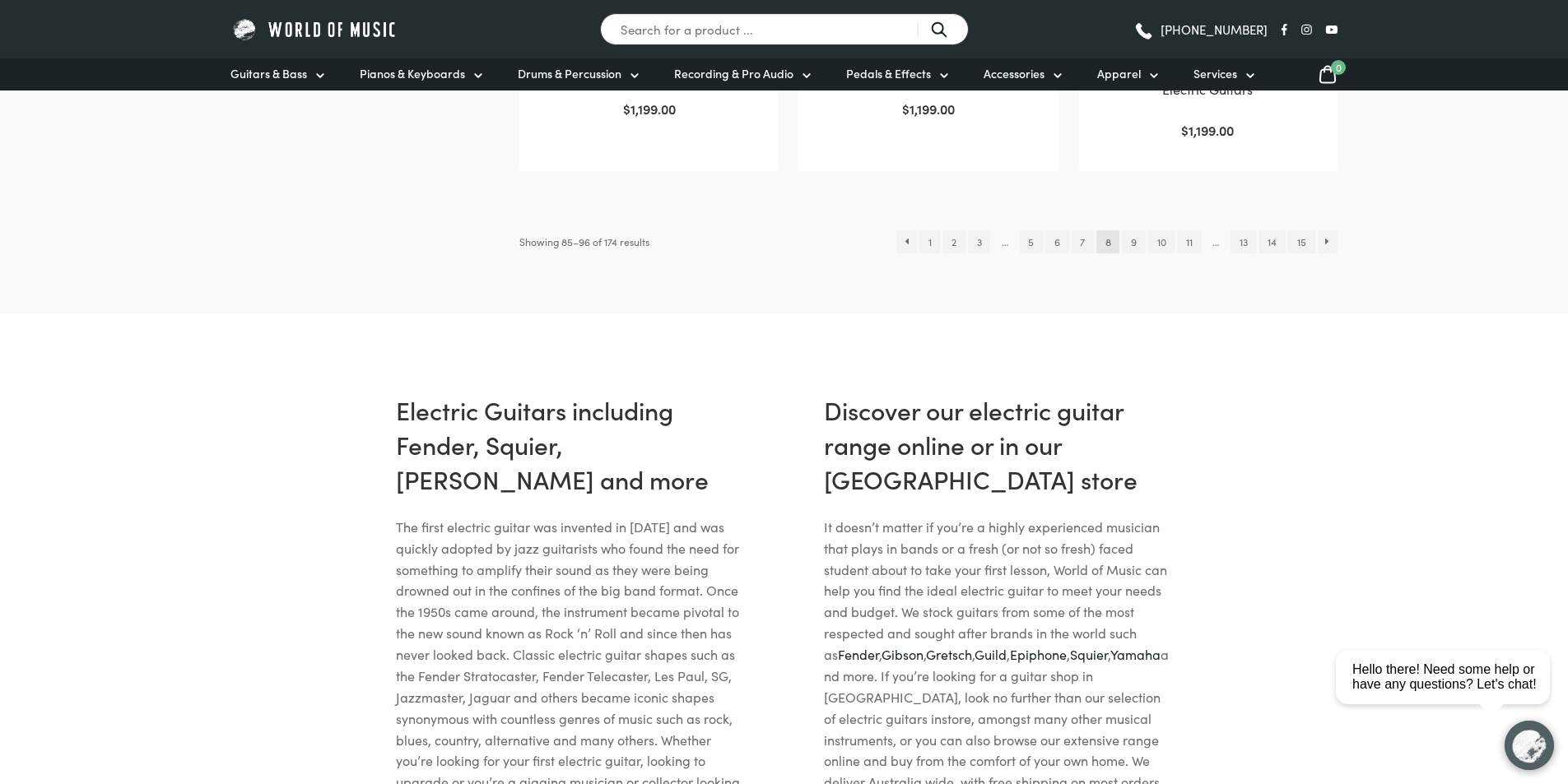
scroll to position [1976, 0]
click at [1133, 245] on link "9" at bounding box center [1132, 240] width 23 height 23
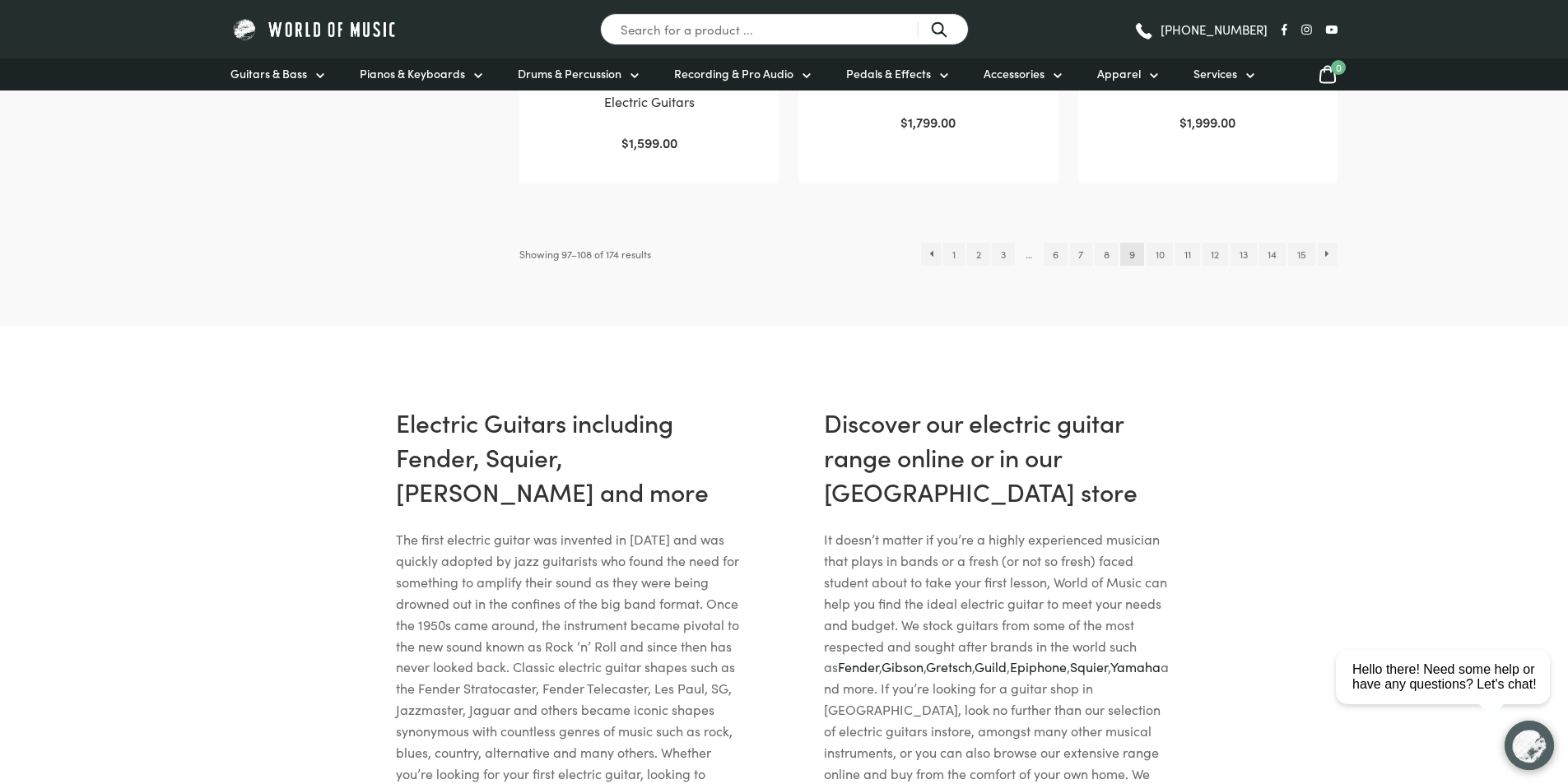
scroll to position [1976, 0]
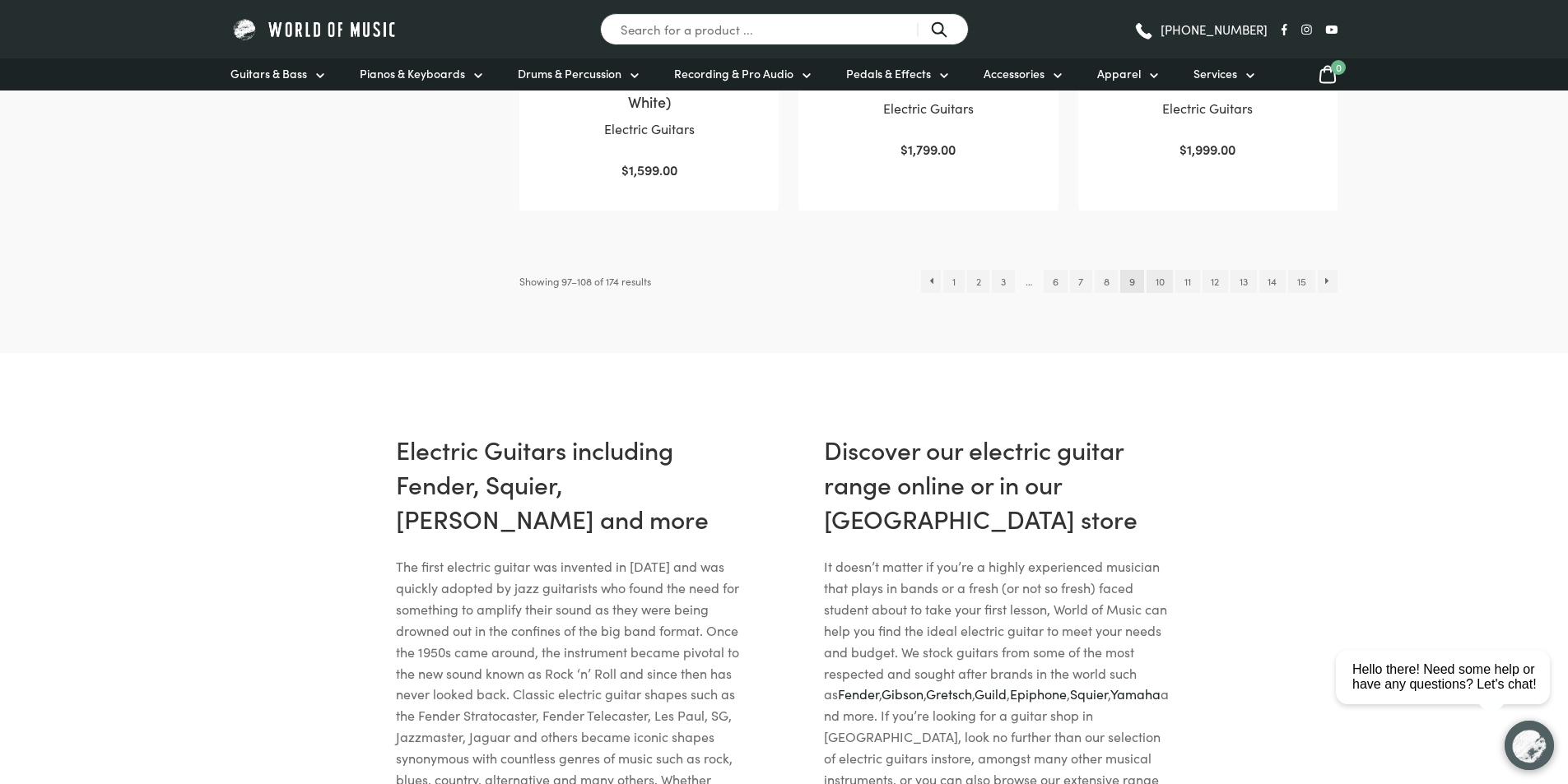
click at [1154, 286] on link "10" at bounding box center [1159, 281] width 27 height 23
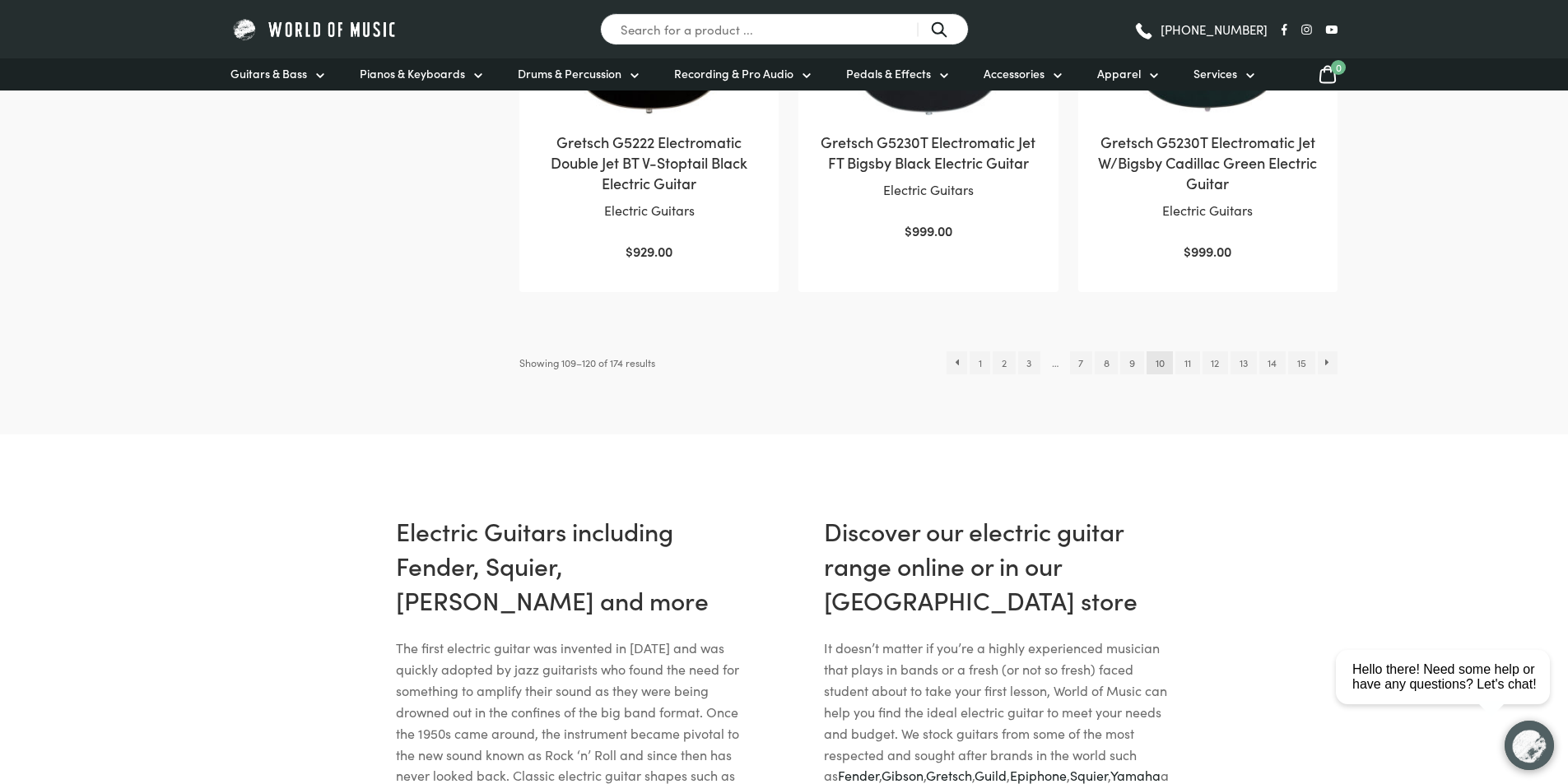
scroll to position [1893, 0]
click at [1185, 352] on link "11" at bounding box center [1187, 363] width 24 height 23
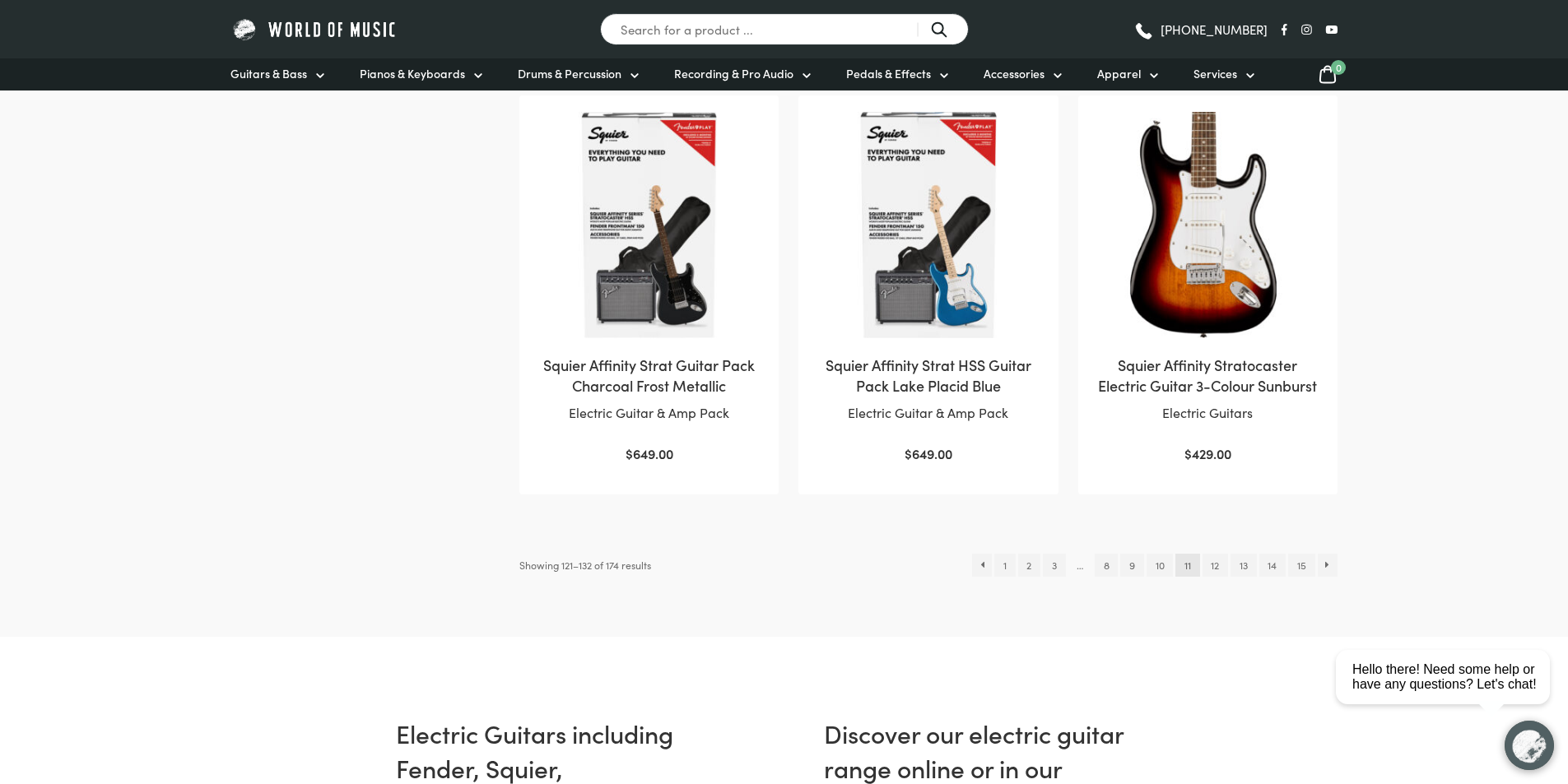
scroll to position [1646, 0]
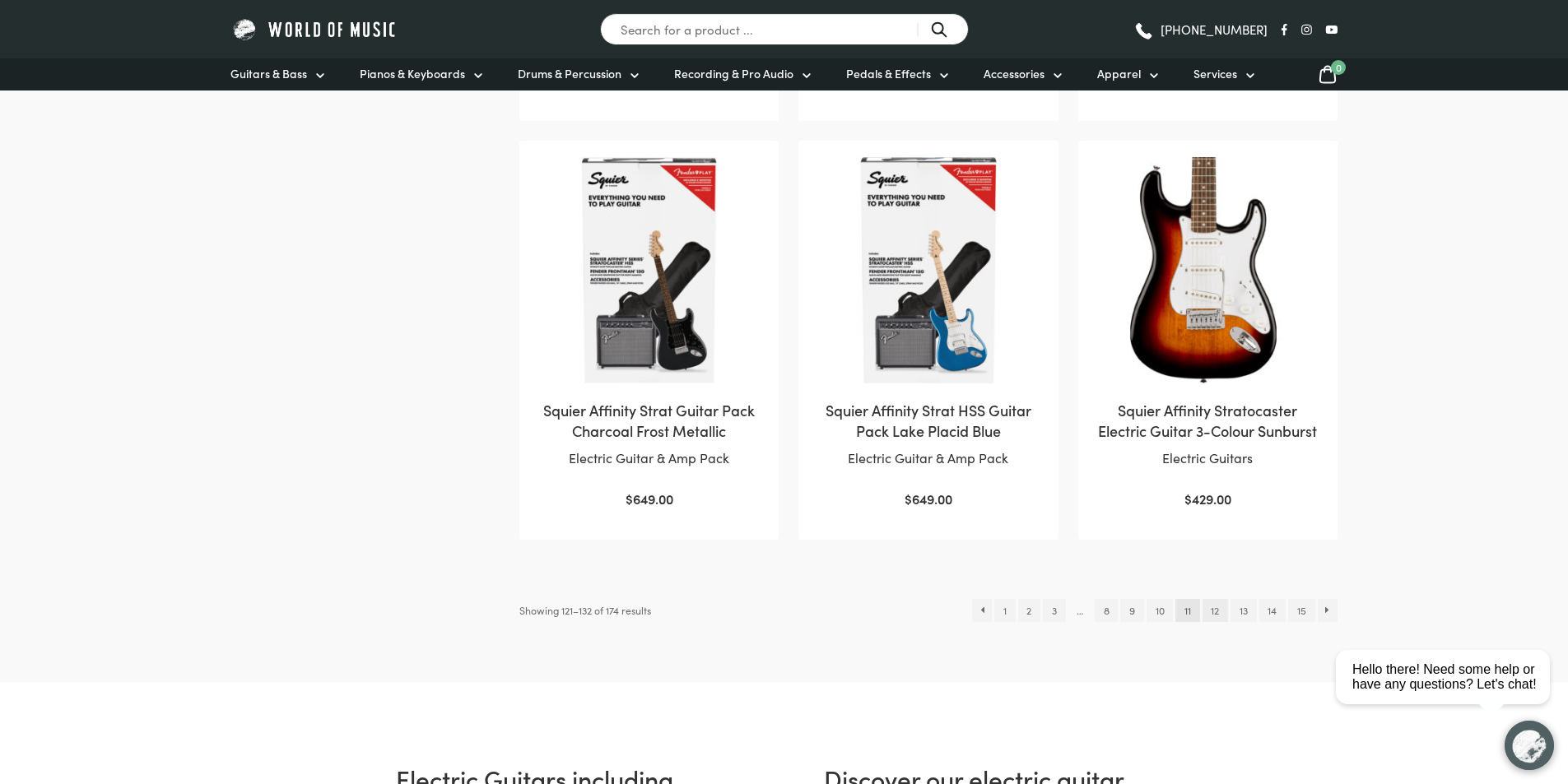
click at [1218, 609] on link "12" at bounding box center [1216, 610] width 26 height 23
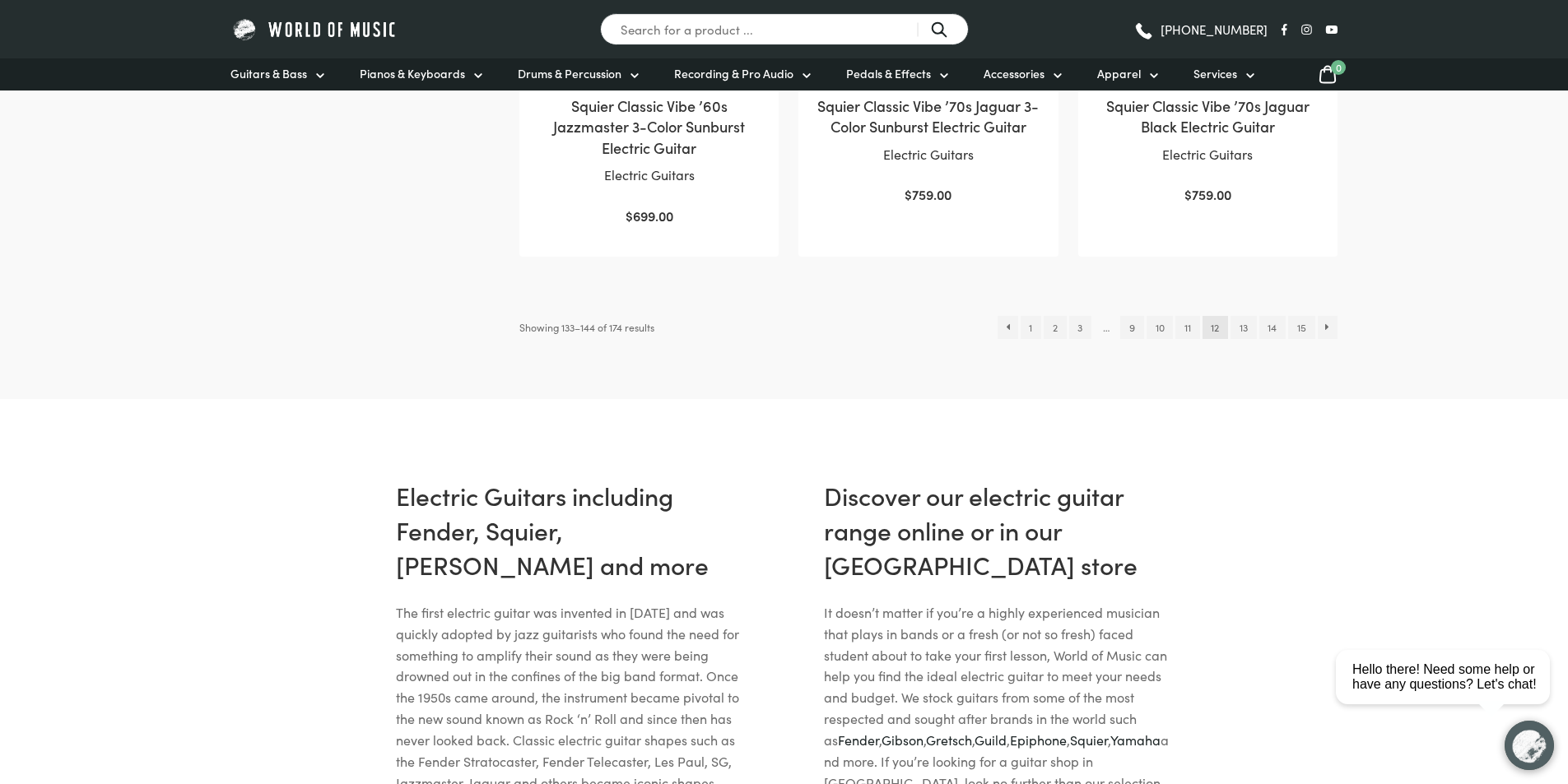
scroll to position [1893, 0]
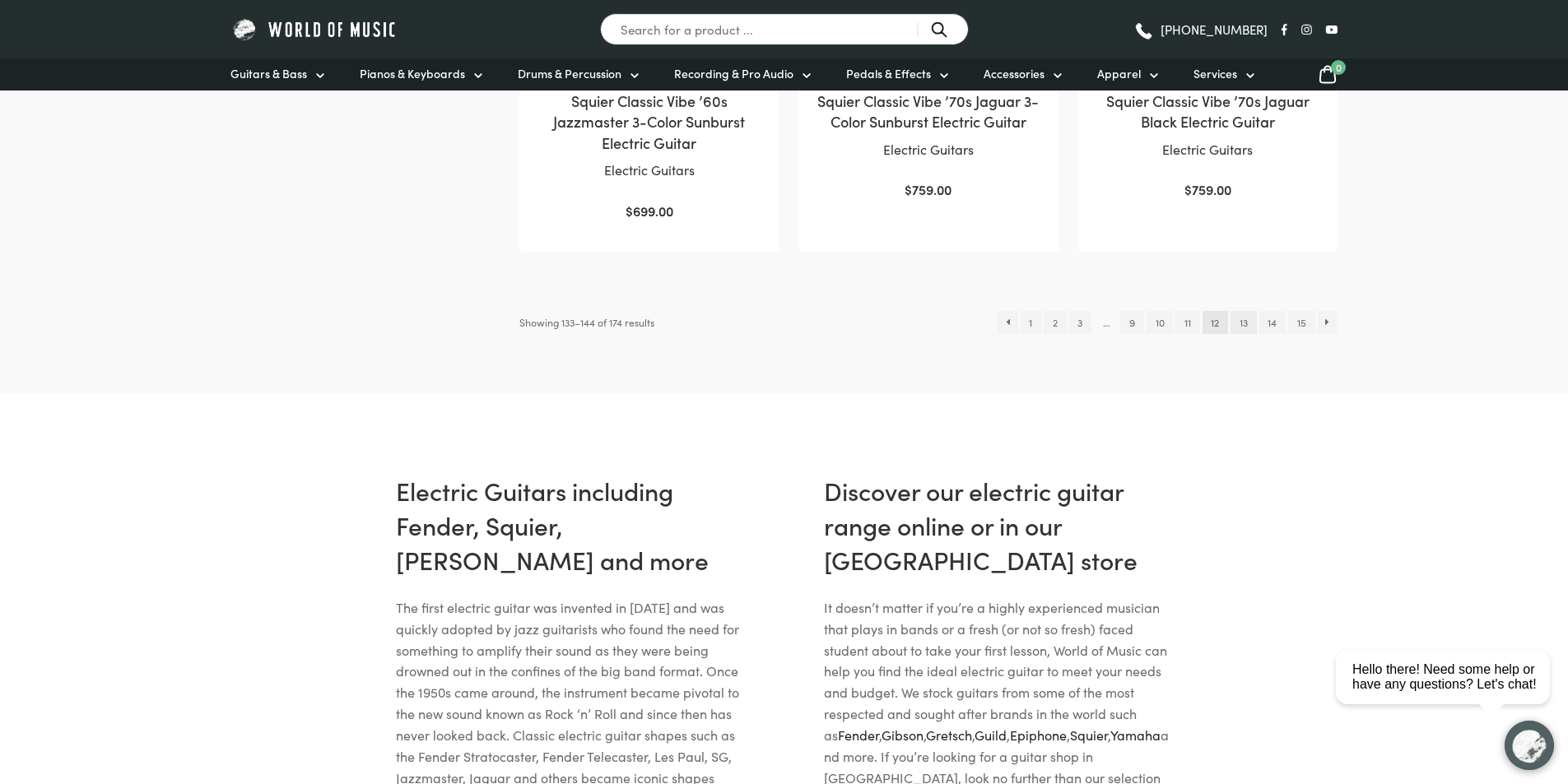
click at [1239, 317] on link "13" at bounding box center [1243, 322] width 26 height 23
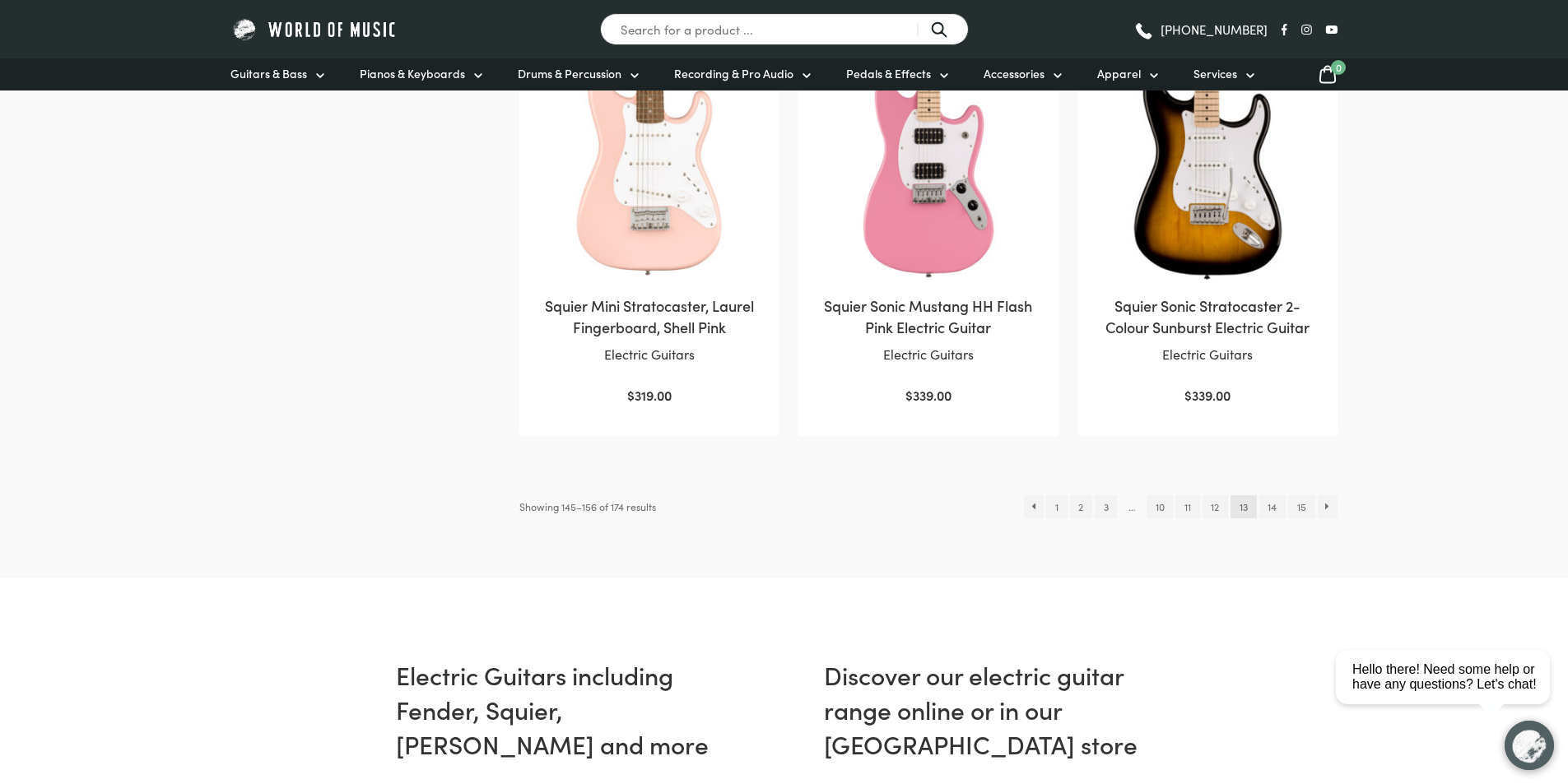
scroll to position [1728, 0]
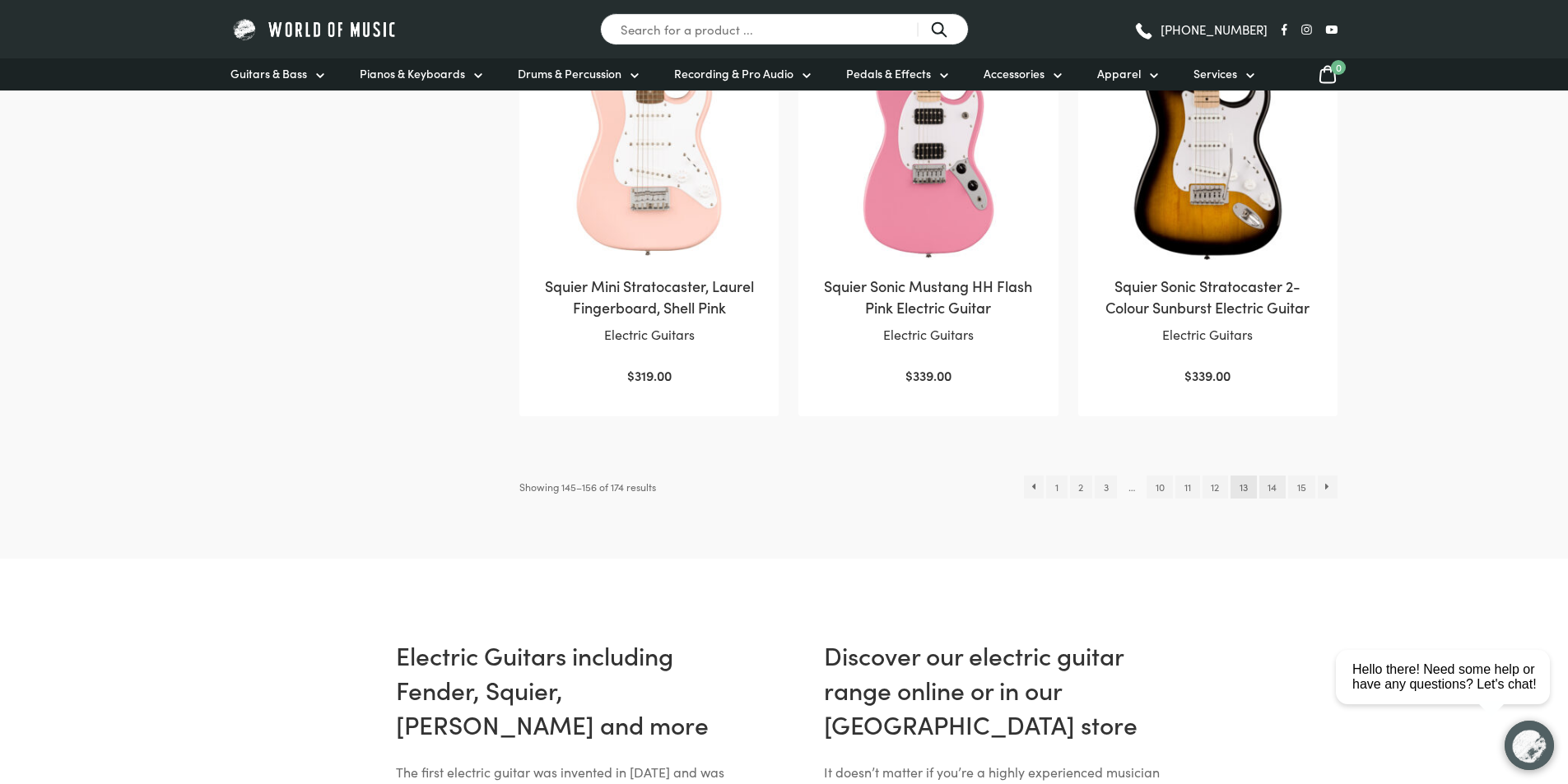
click at [1264, 490] on link "14" at bounding box center [1272, 487] width 27 height 23
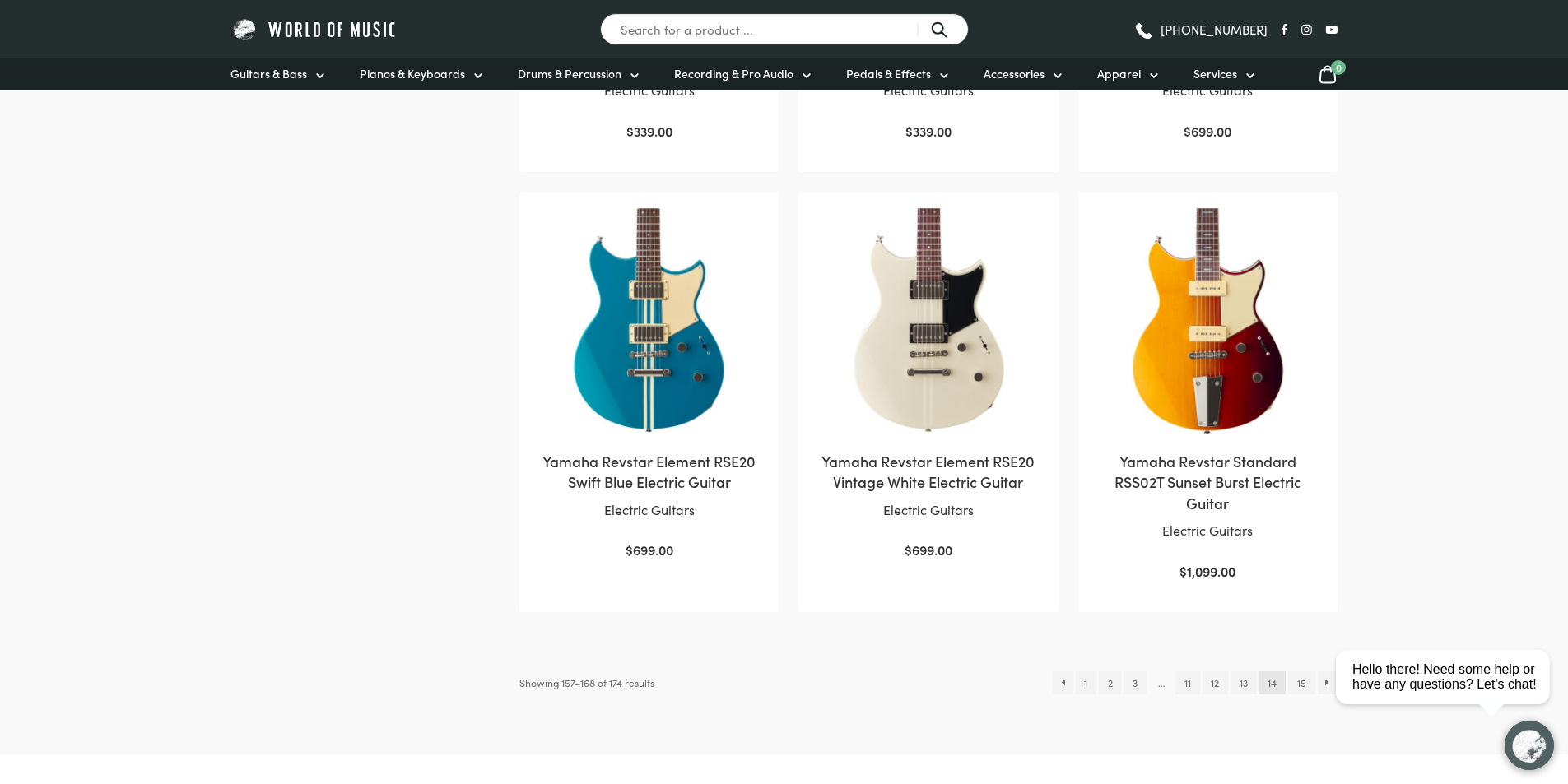
scroll to position [1564, 0]
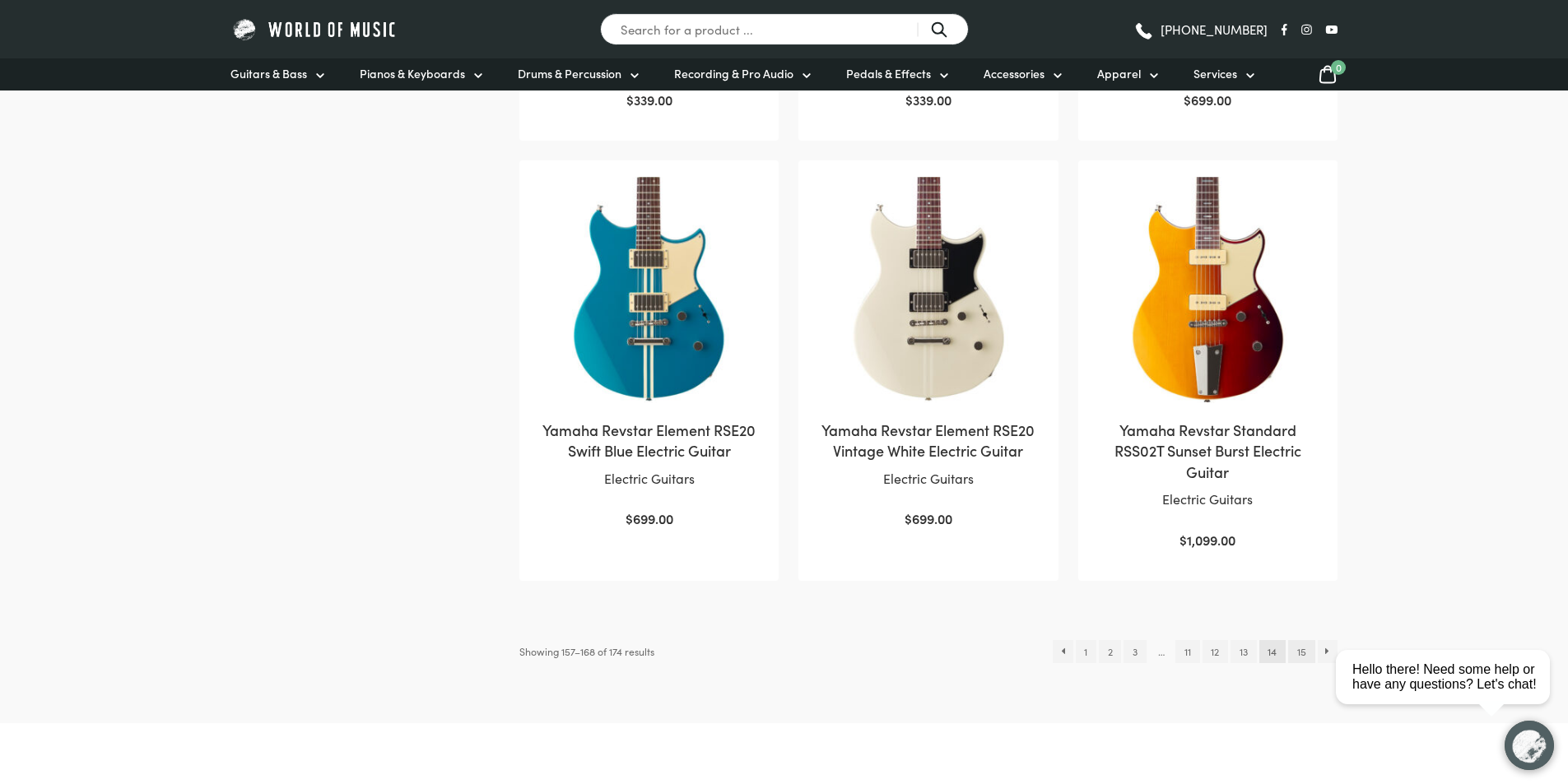
click at [1294, 657] on link "15" at bounding box center [1301, 651] width 27 height 23
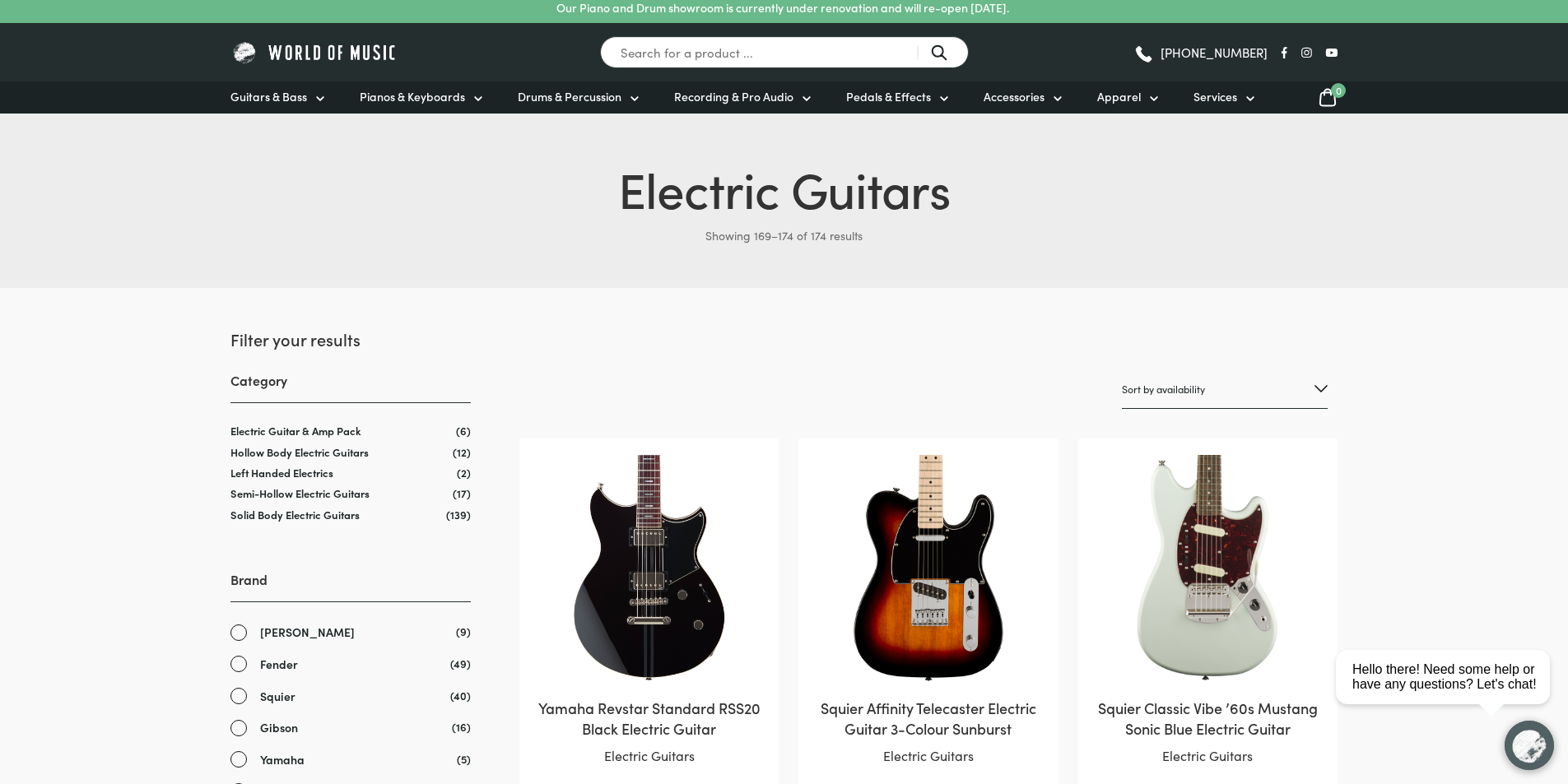
scroll to position [246, 0]
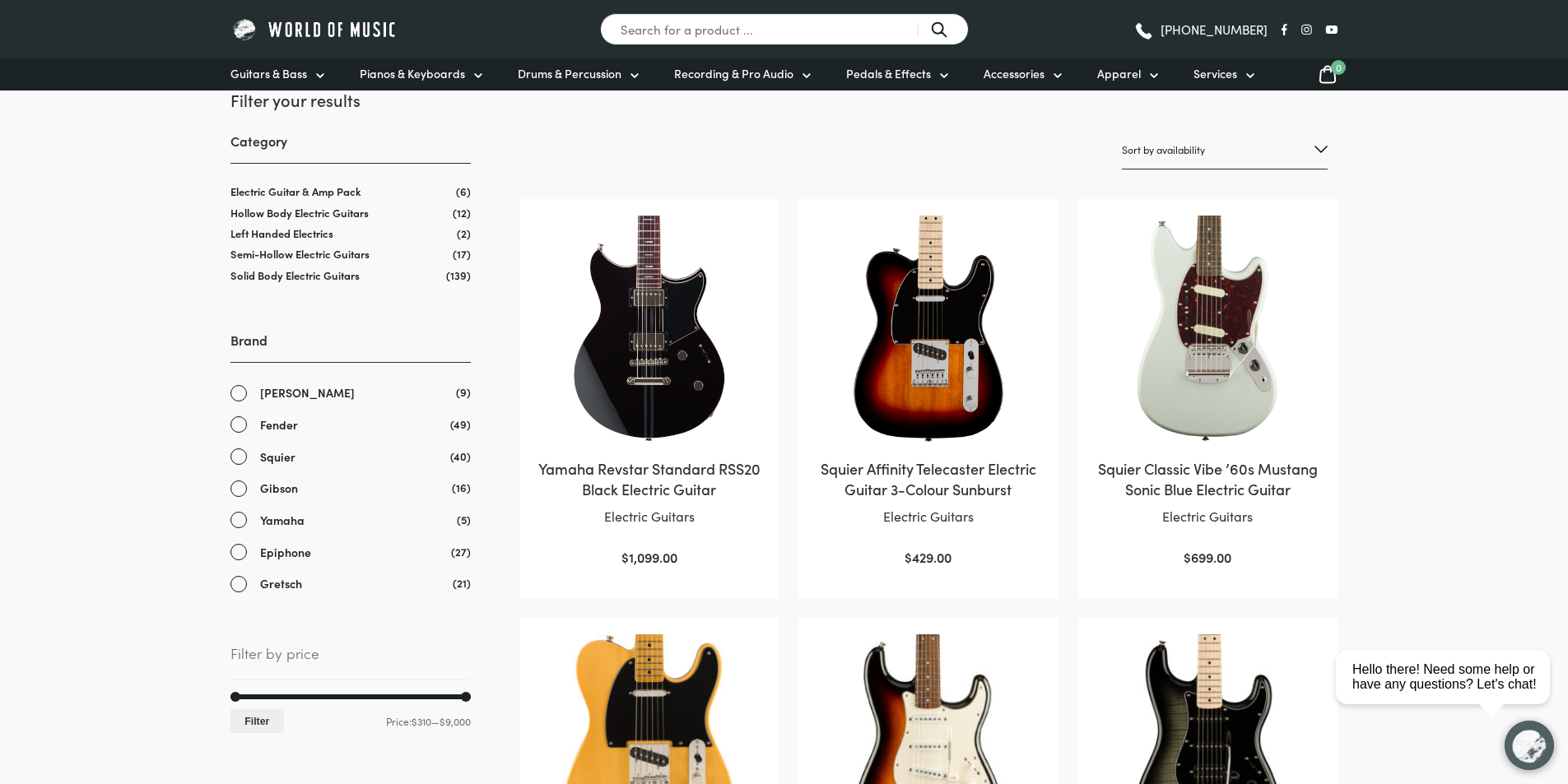
click at [241, 488] on link "Gibson" at bounding box center [350, 488] width 241 height 19
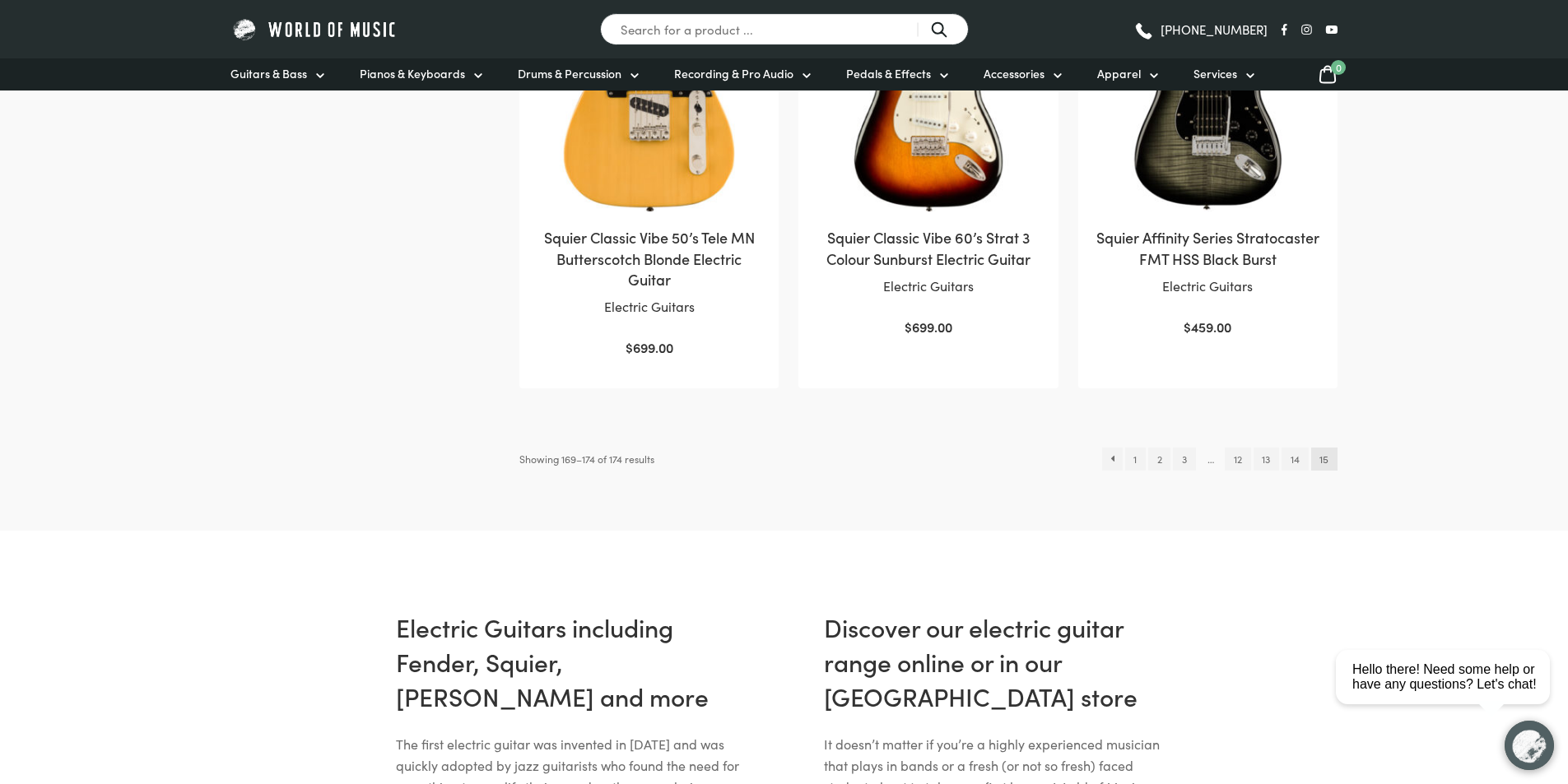
scroll to position [906, 0]
